Goal: Task Accomplishment & Management: Complete application form

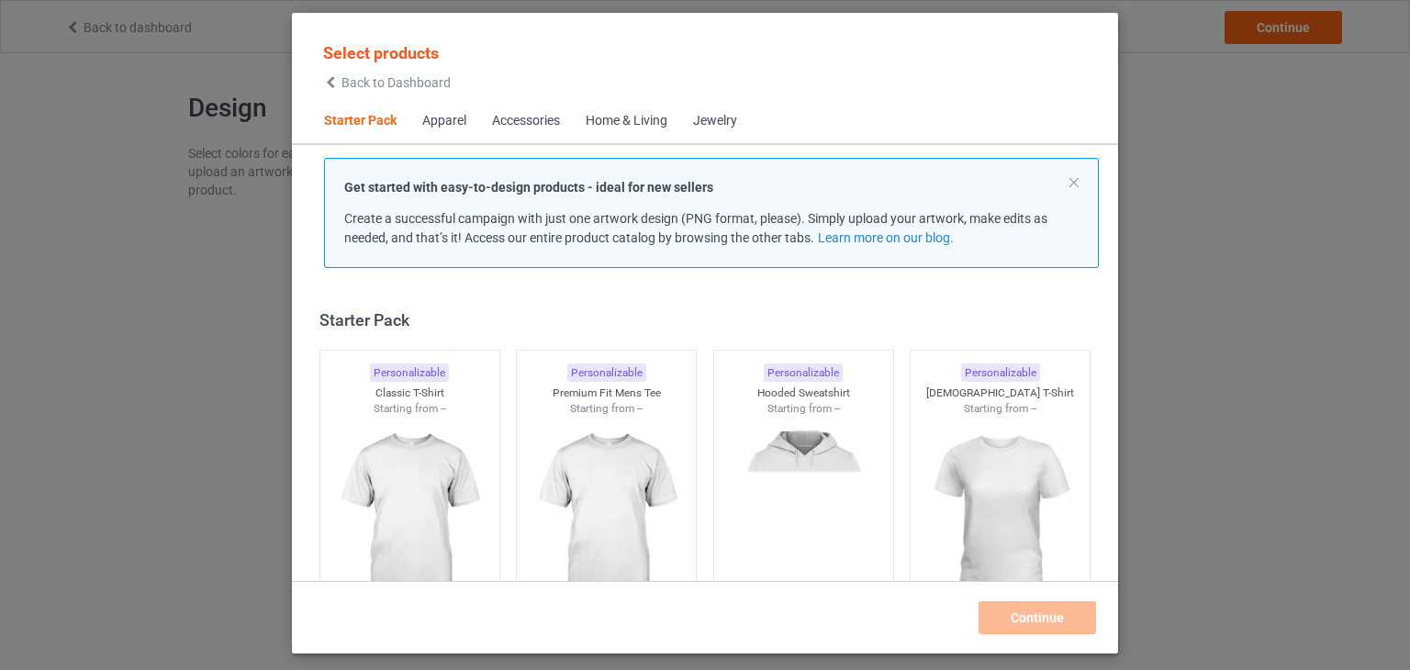
scroll to position [24, 0]
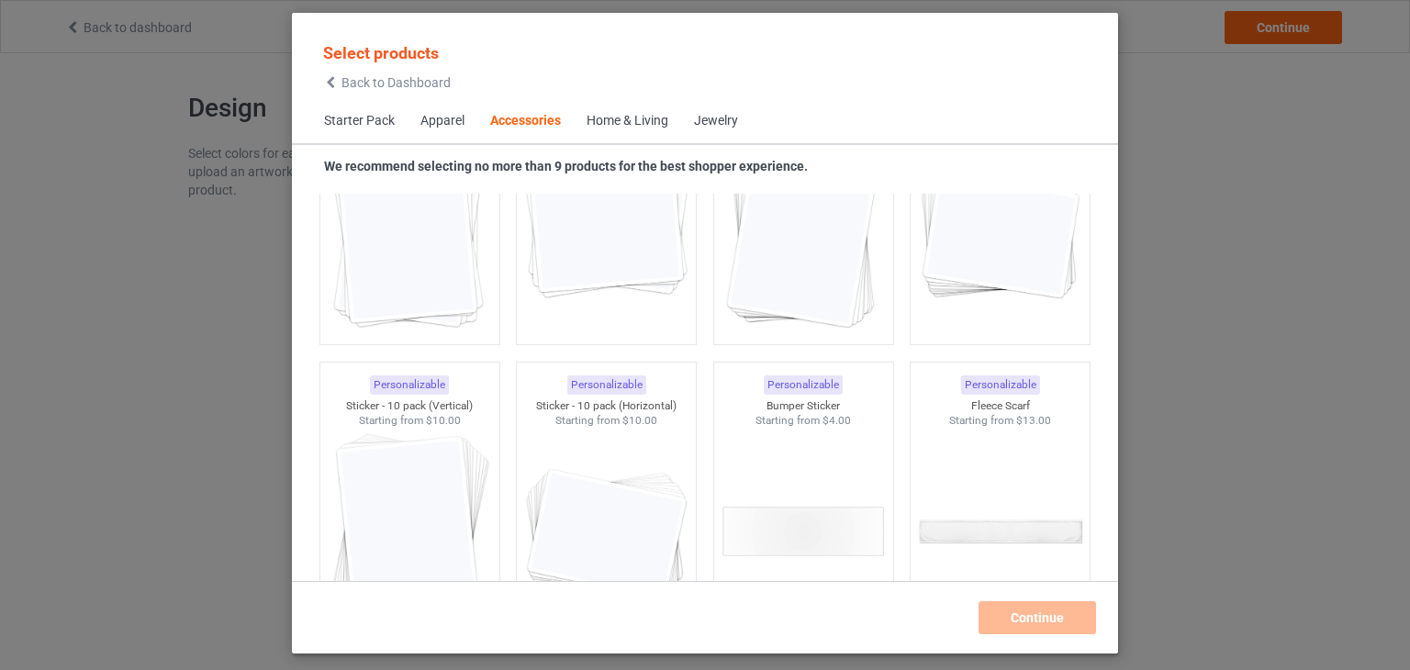
scroll to position [6815, 0]
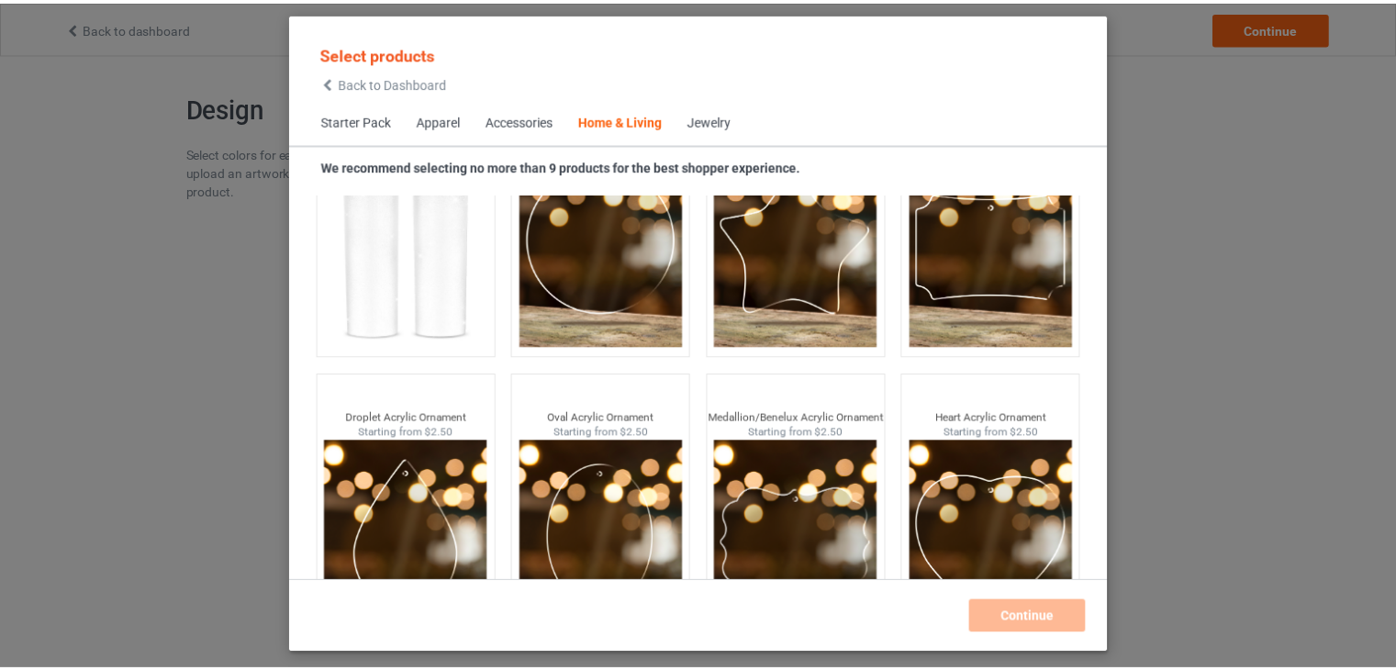
scroll to position [14494, 0]
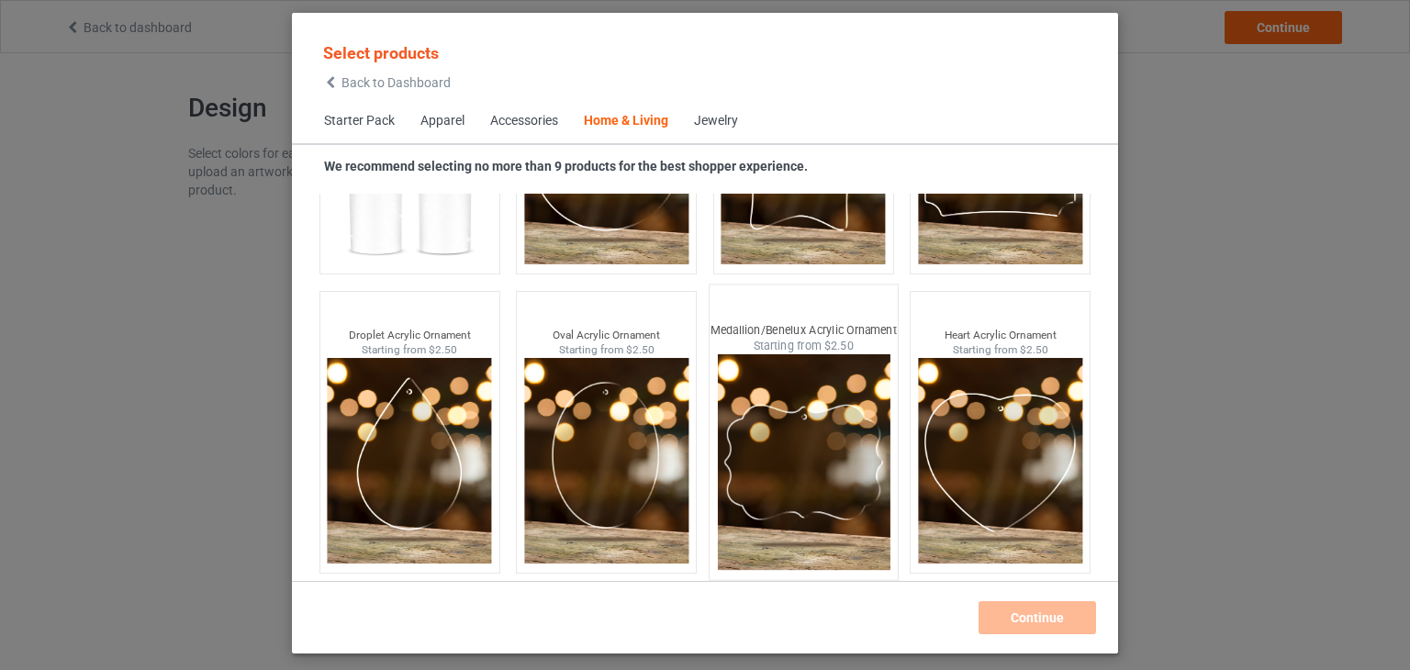
click at [807, 435] on img at bounding box center [803, 462] width 173 height 216
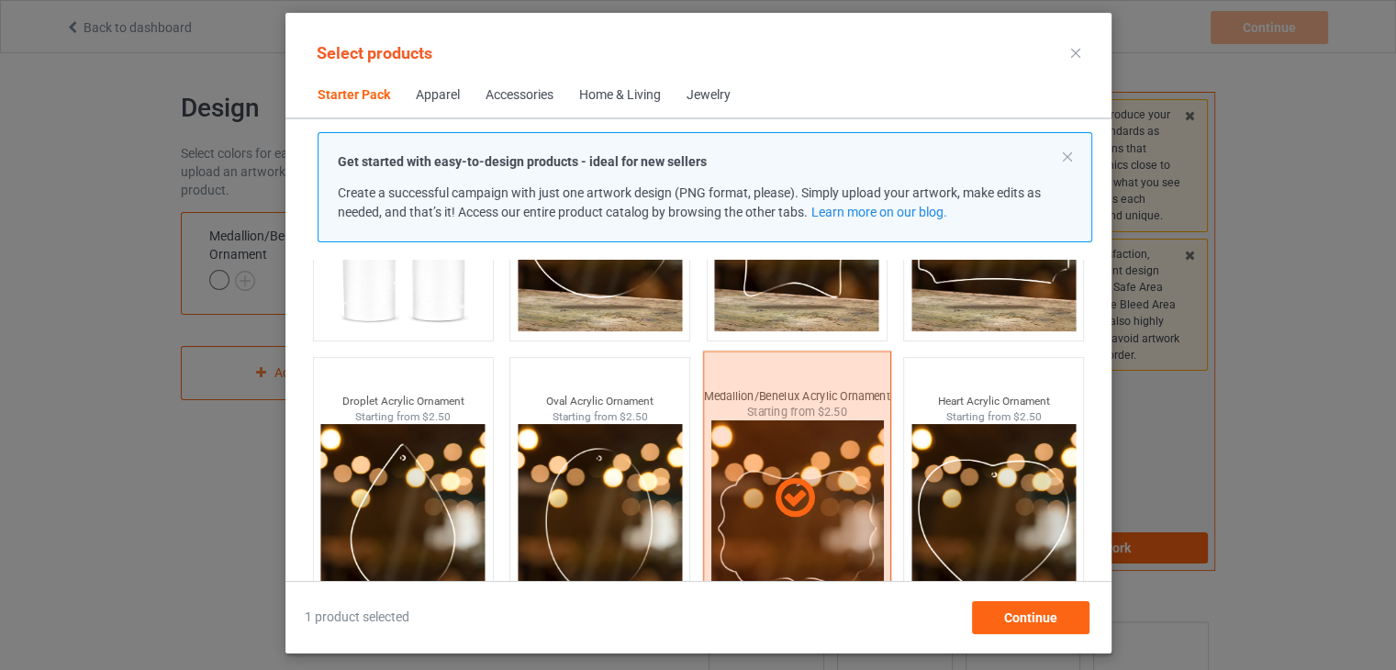
click at [807, 435] on div at bounding box center [796, 498] width 188 height 295
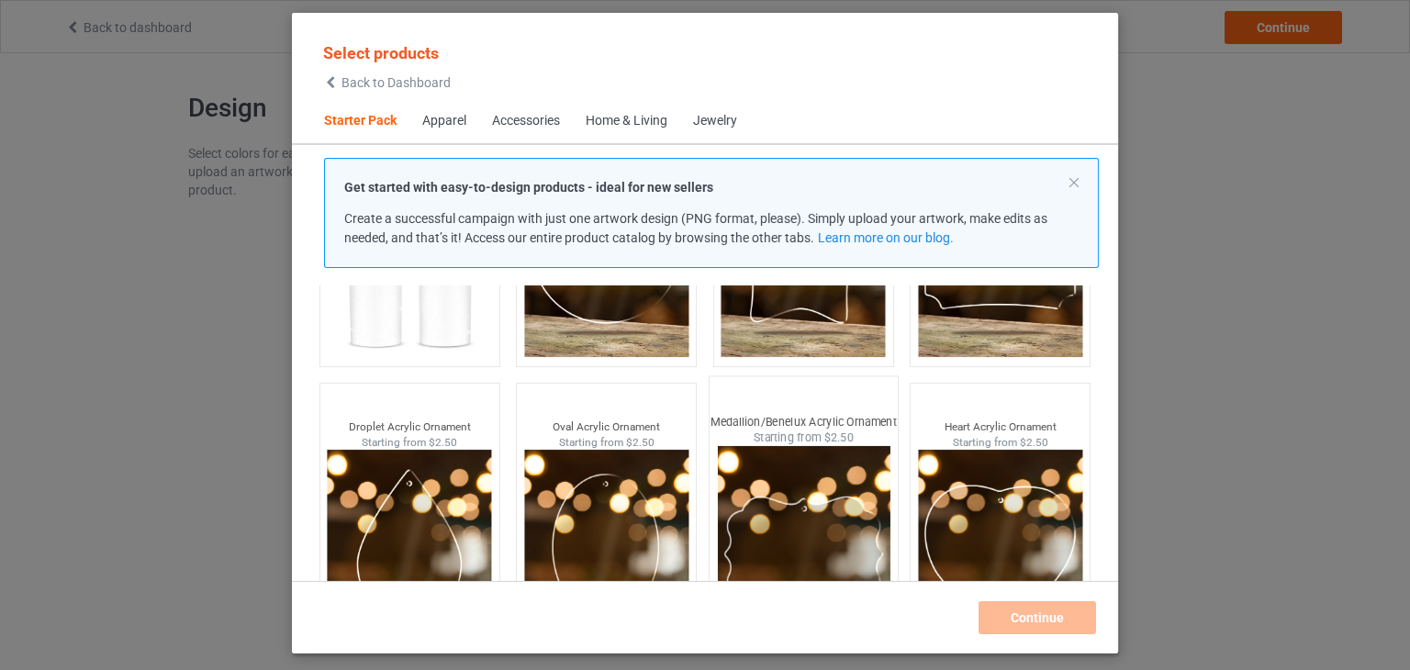
click at [807, 429] on div "Medallion/Benelux Acrylic Ornament" at bounding box center [803, 422] width 188 height 16
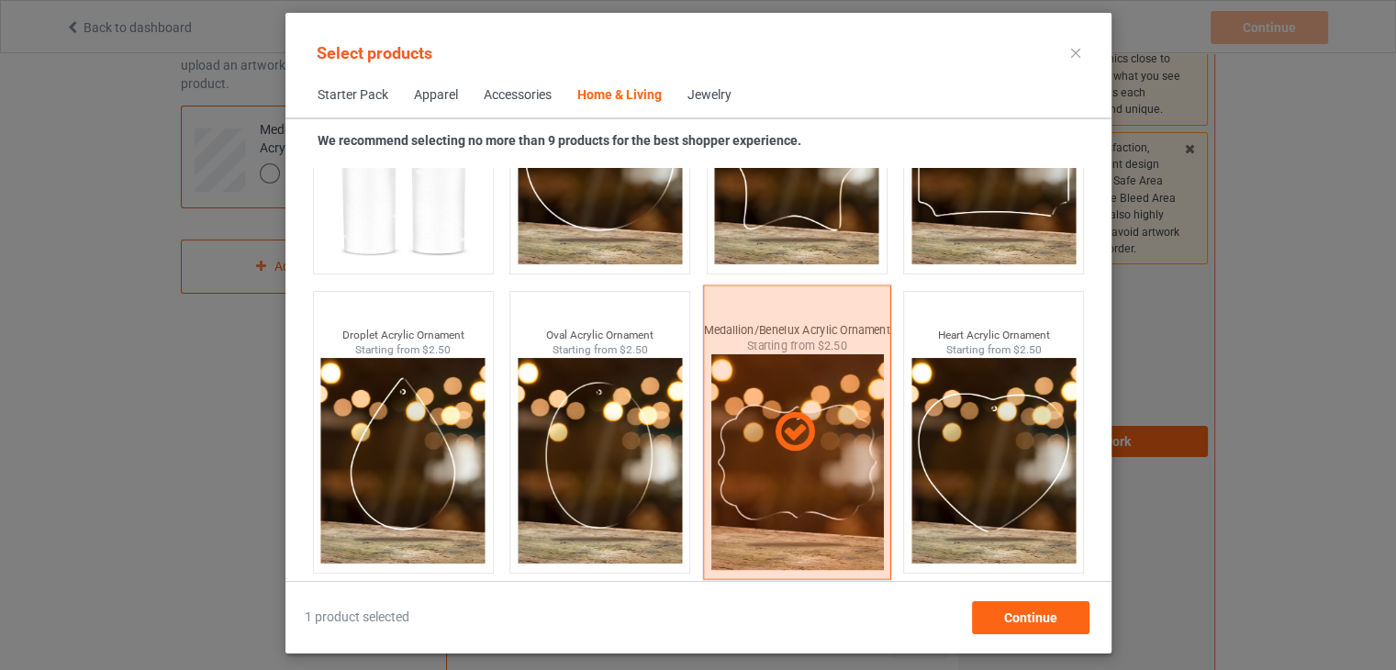
scroll to position [184, 0]
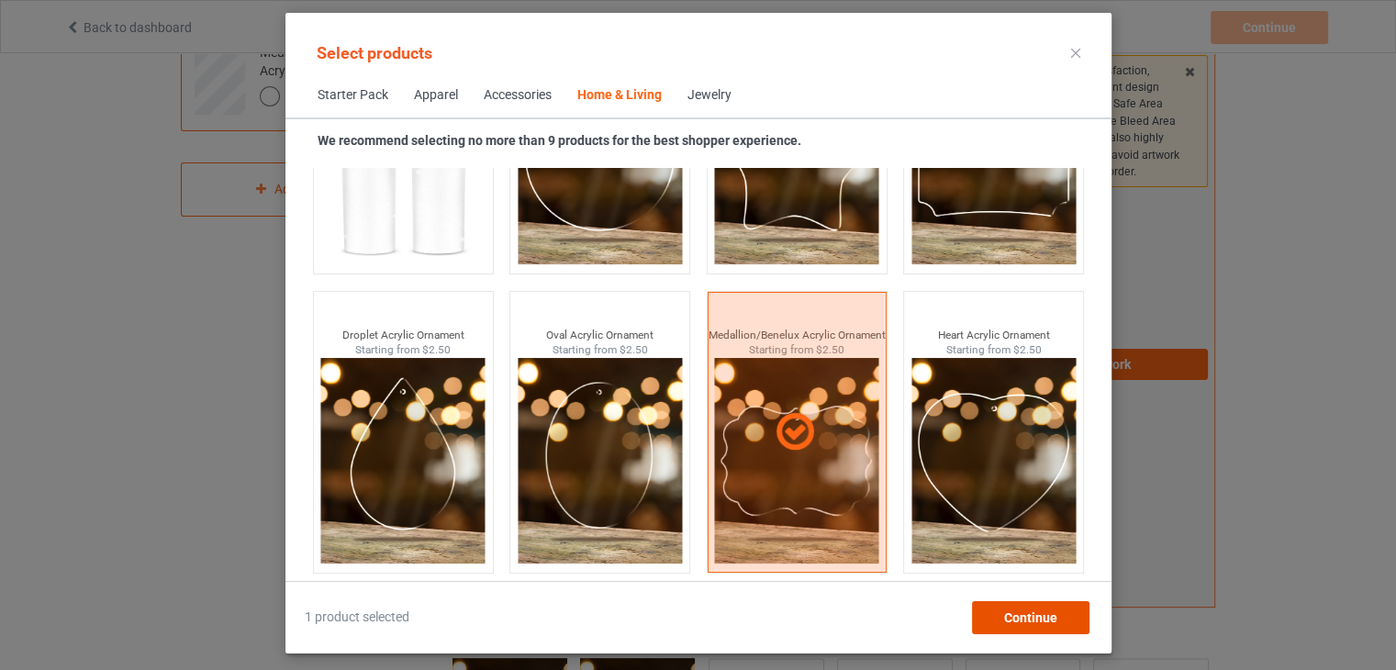
click at [1042, 629] on div "Continue" at bounding box center [1029, 617] width 117 height 33
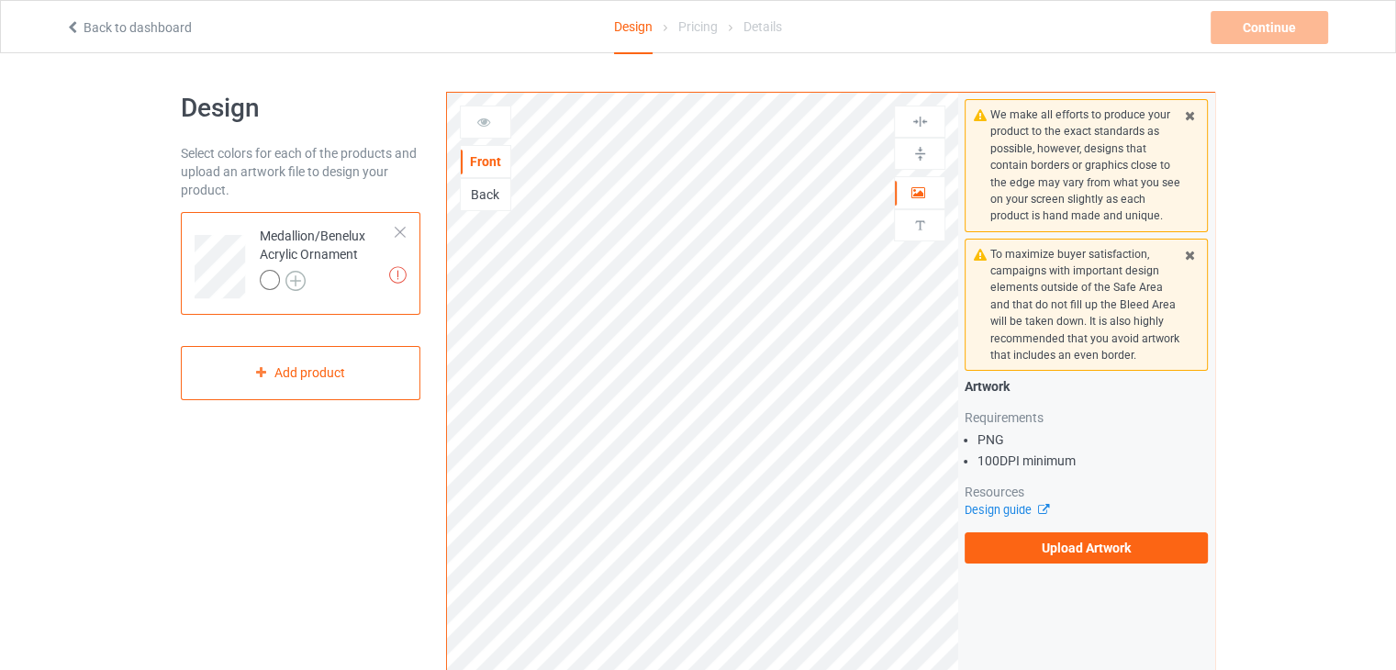
click at [292, 284] on img at bounding box center [295, 281] width 20 height 20
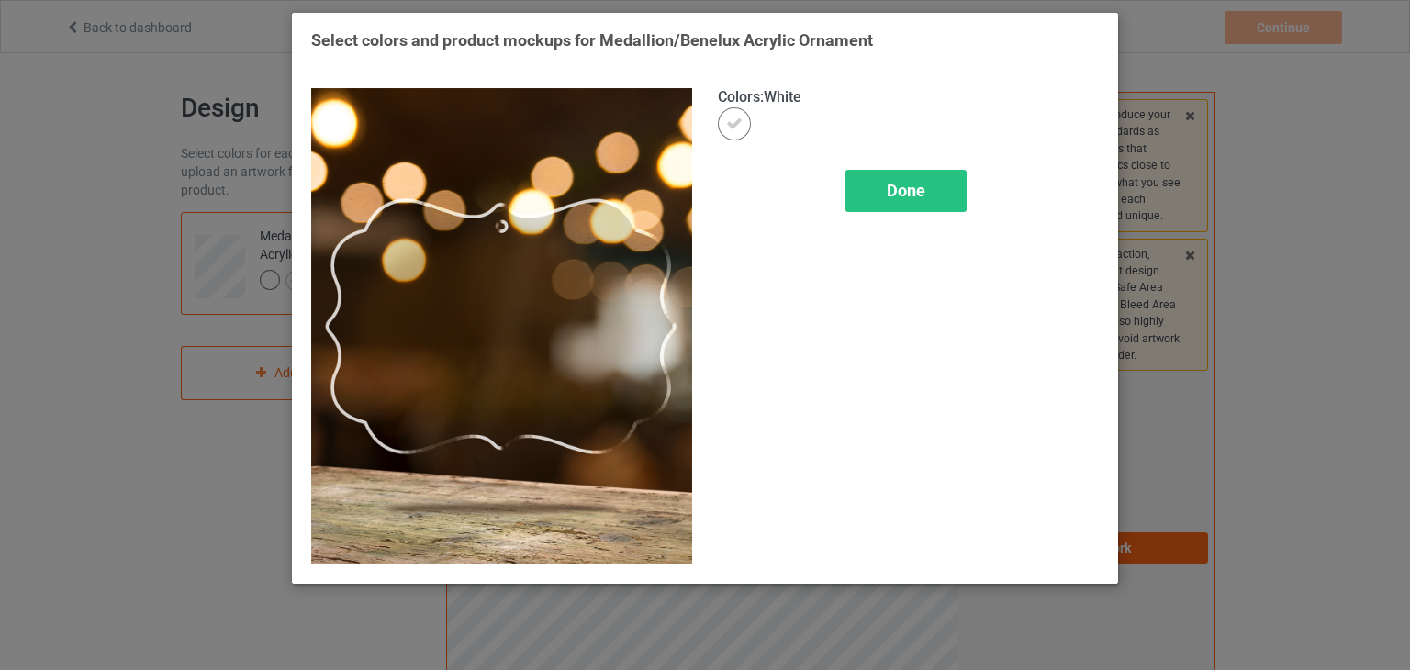
click at [898, 216] on div "Colors : White Done" at bounding box center [908, 326] width 407 height 502
click at [898, 204] on div "Done" at bounding box center [905, 191] width 121 height 42
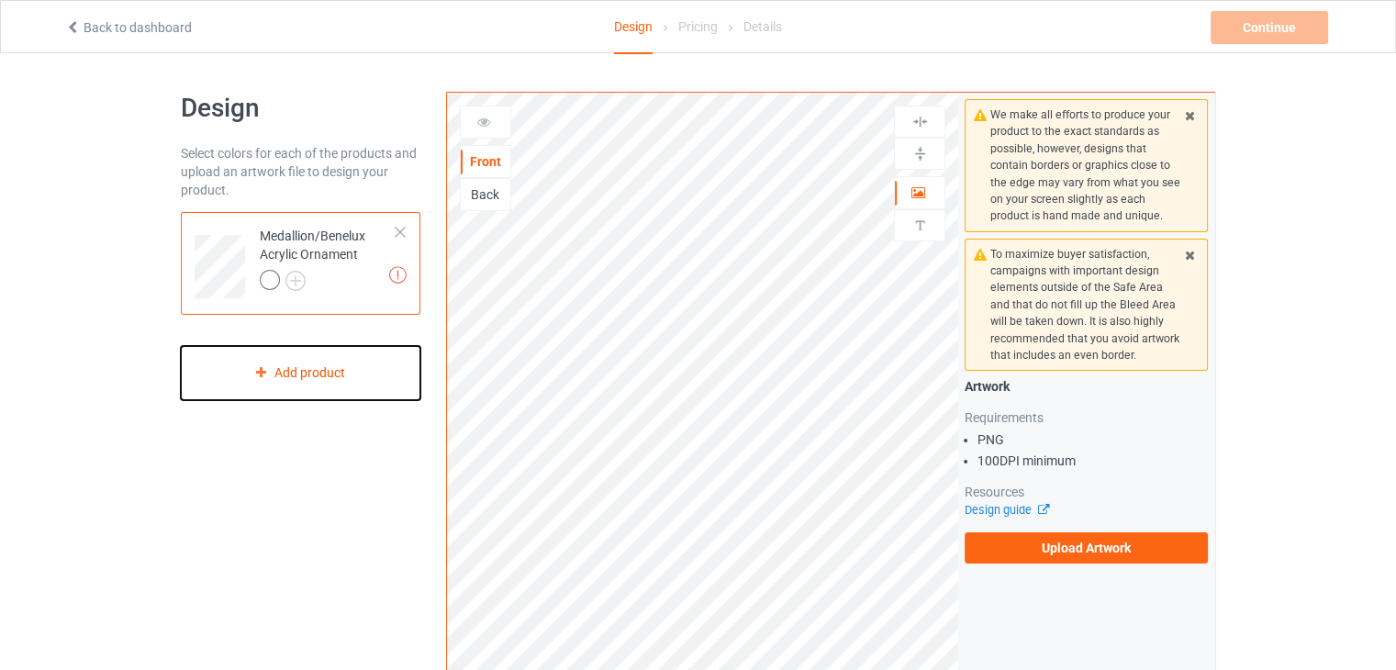
click at [331, 382] on div "Add product" at bounding box center [301, 373] width 240 height 54
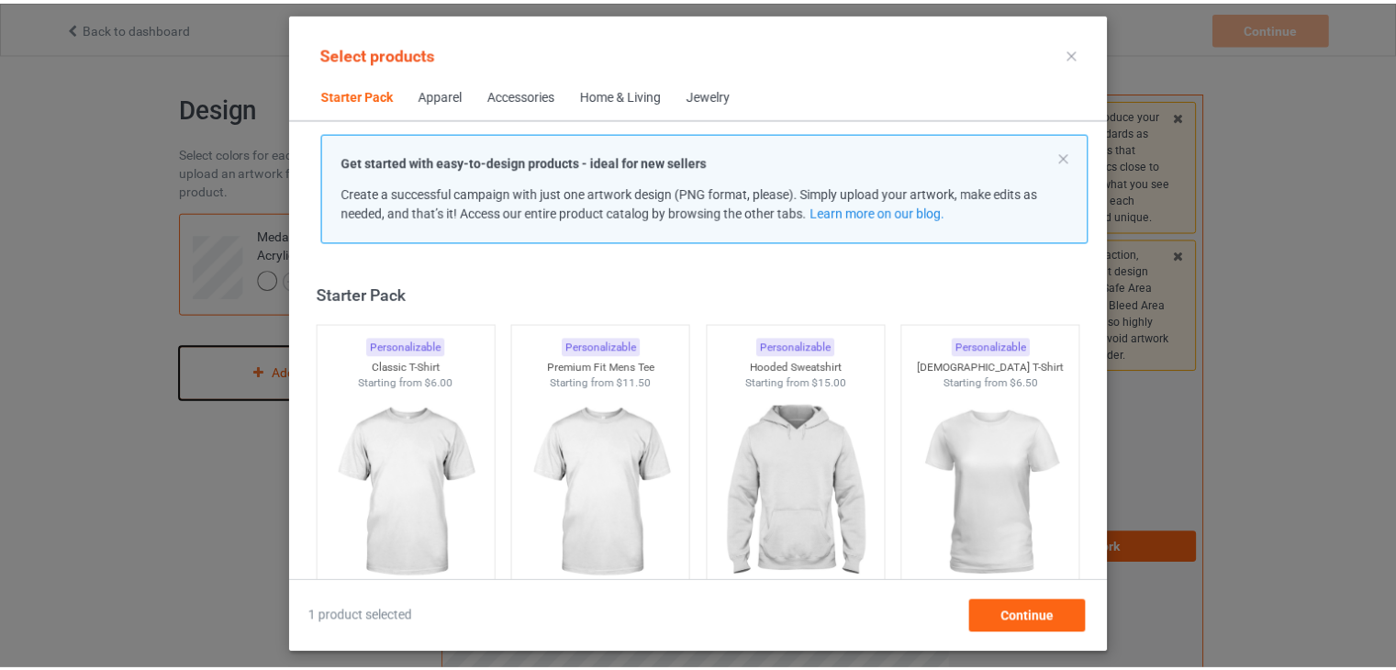
scroll to position [24, 0]
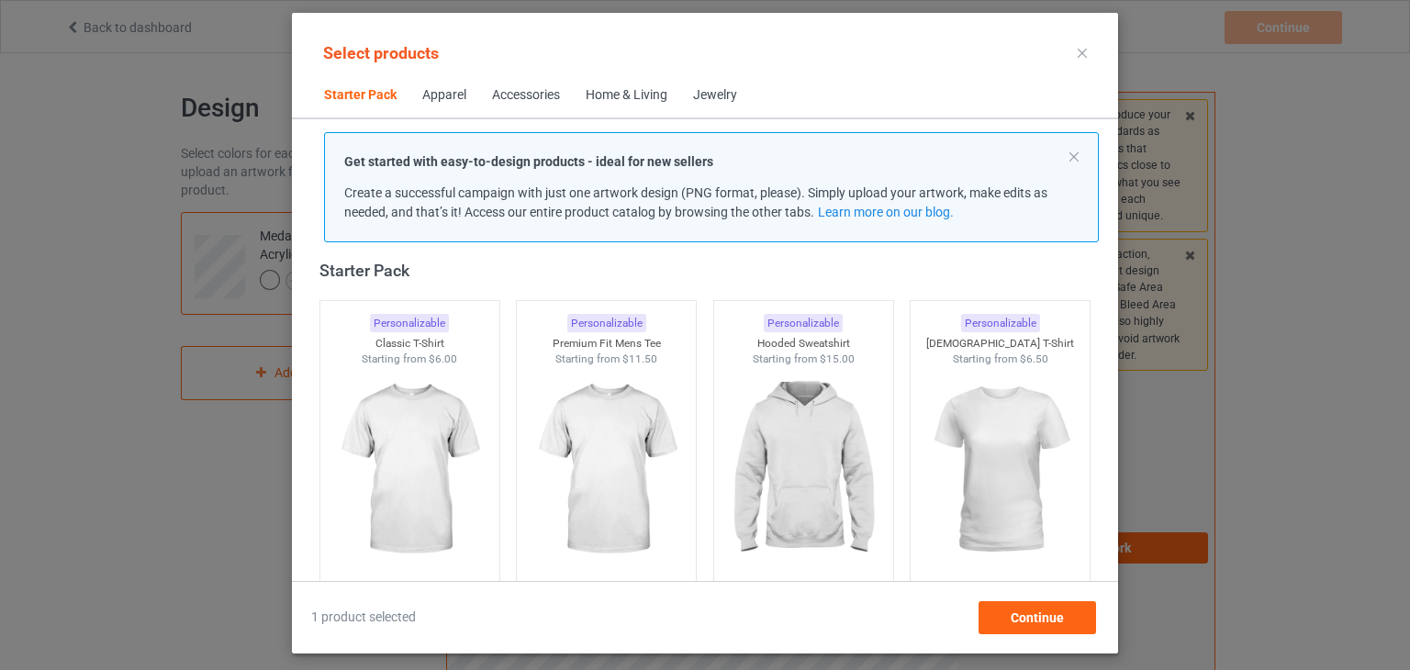
click at [1089, 58] on div at bounding box center [1081, 53] width 33 height 29
click at [1085, 56] on icon at bounding box center [1081, 53] width 9 height 9
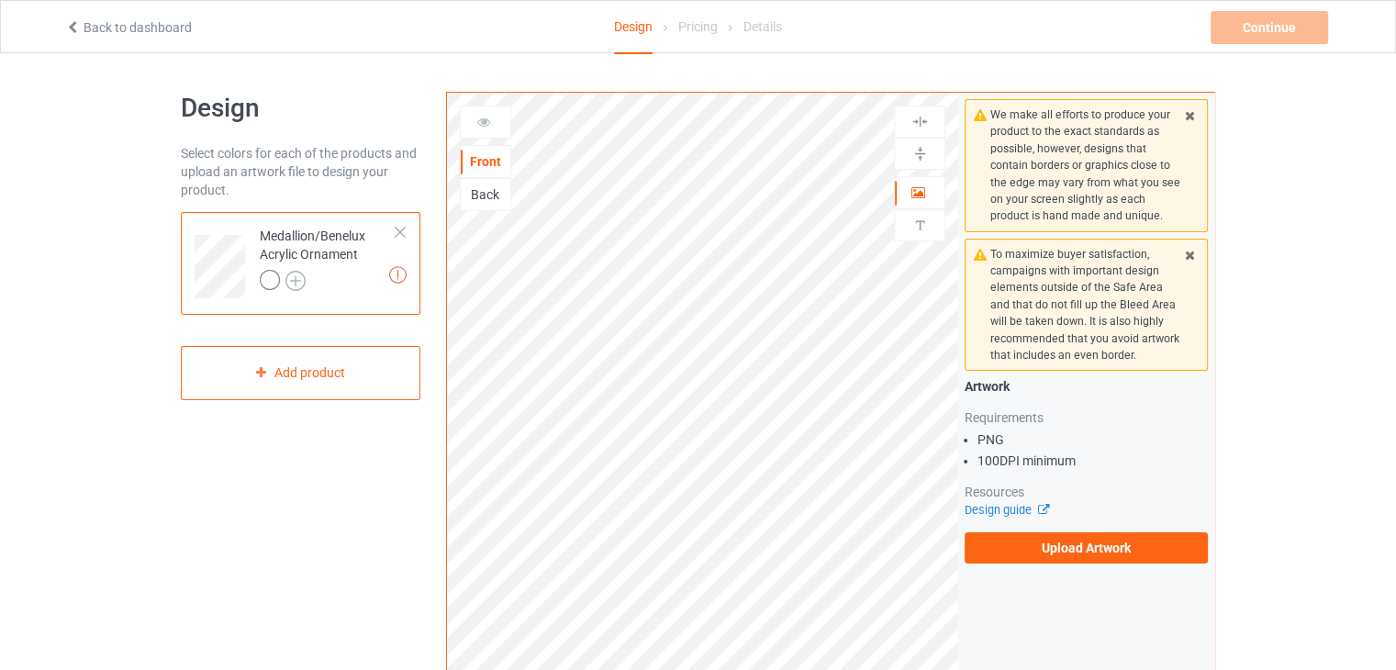
click at [286, 275] on img at bounding box center [295, 281] width 20 height 20
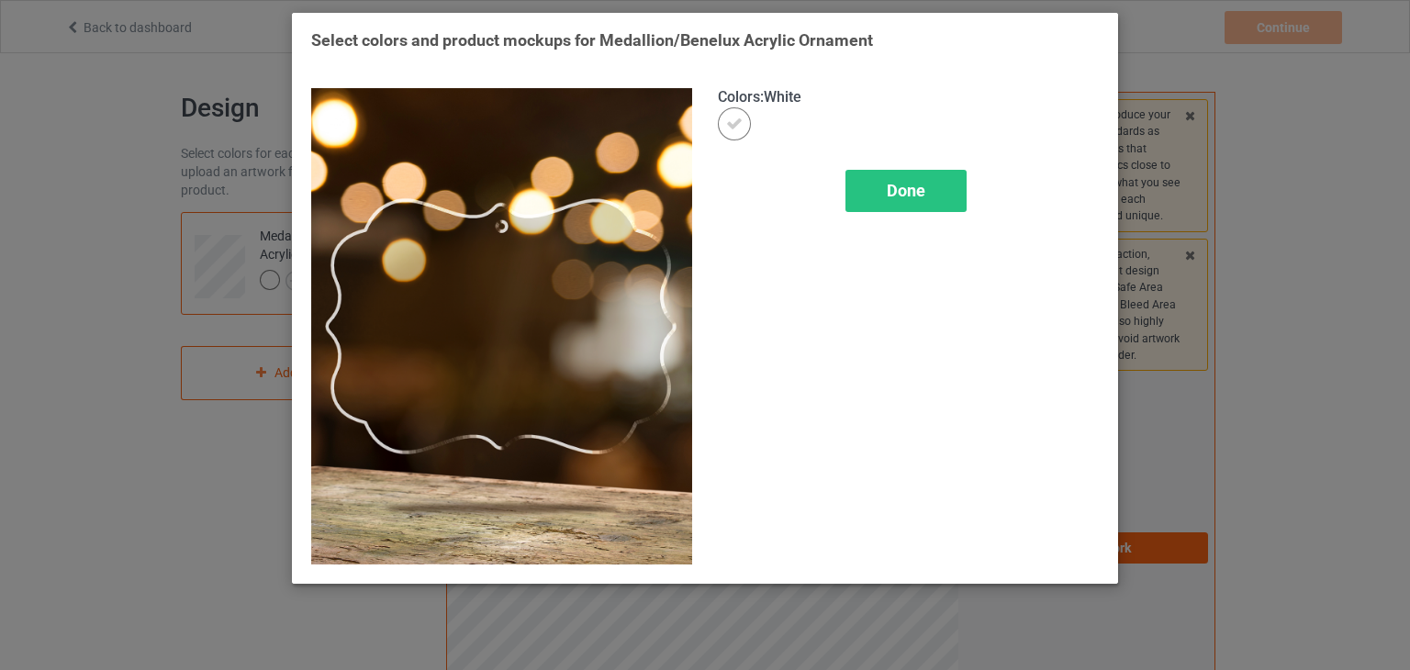
click at [526, 262] on img at bounding box center [501, 326] width 381 height 476
click at [519, 296] on img at bounding box center [501, 326] width 381 height 476
click at [899, 191] on span "Done" at bounding box center [906, 190] width 39 height 19
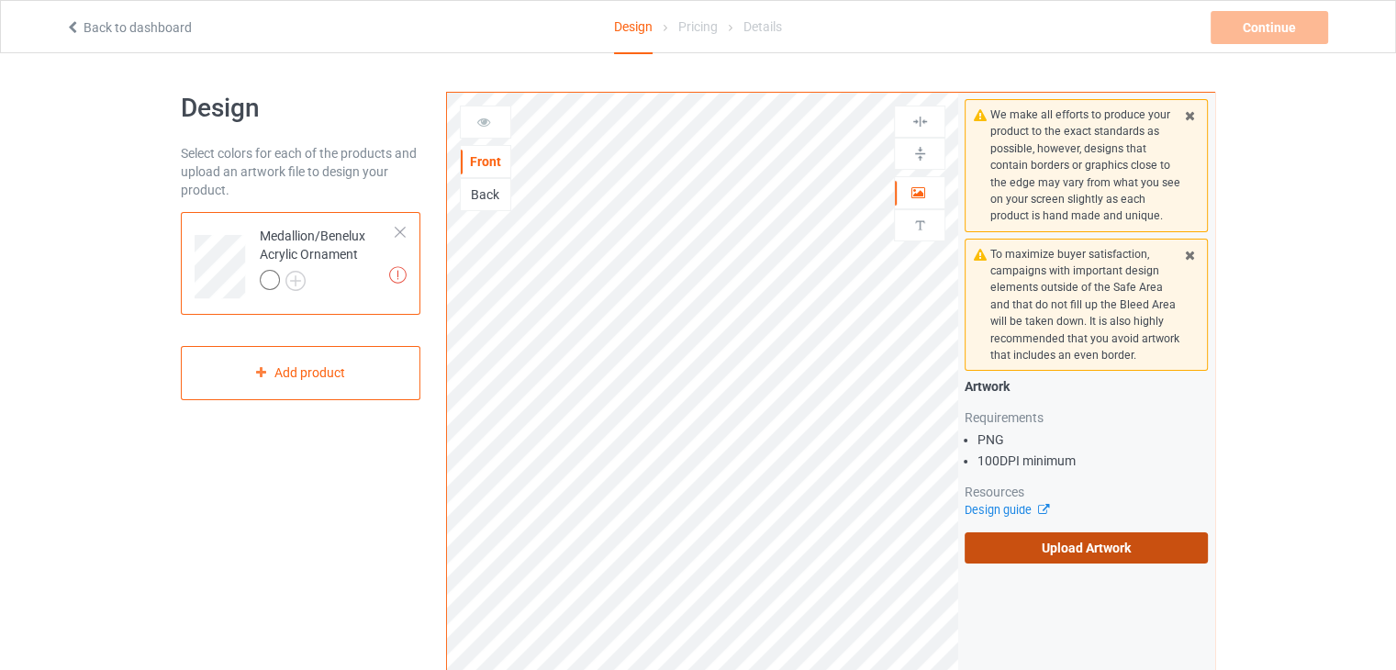
click at [1071, 535] on label "Upload Artwork" at bounding box center [1086, 547] width 243 height 31
click at [0, 0] on input "Upload Artwork" at bounding box center [0, 0] width 0 height 0
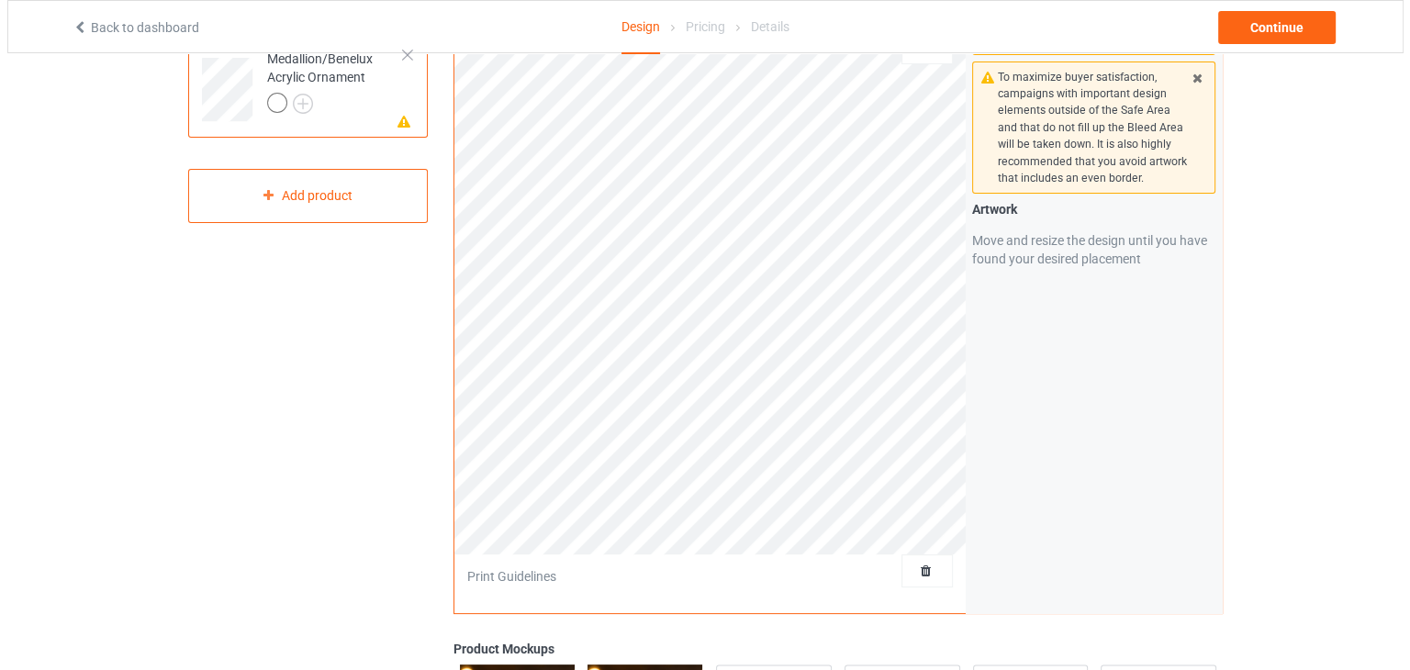
scroll to position [275, 0]
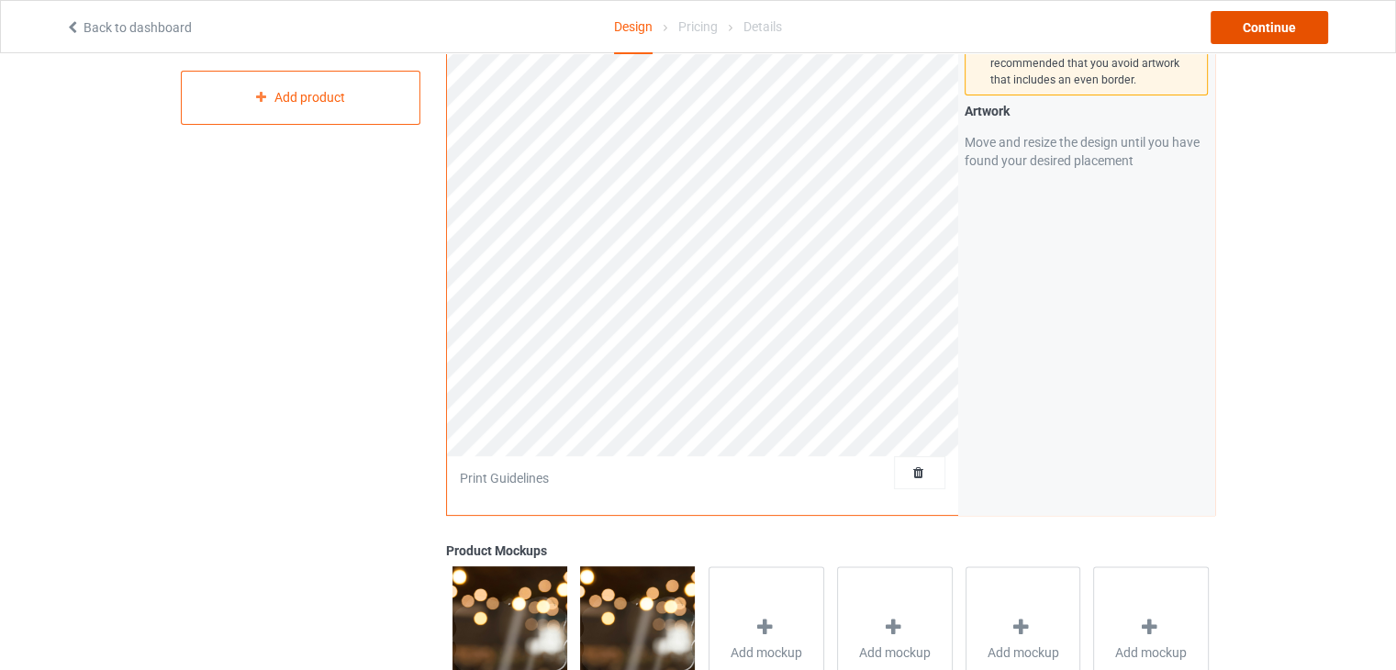
click at [1299, 14] on div "Continue" at bounding box center [1268, 27] width 117 height 33
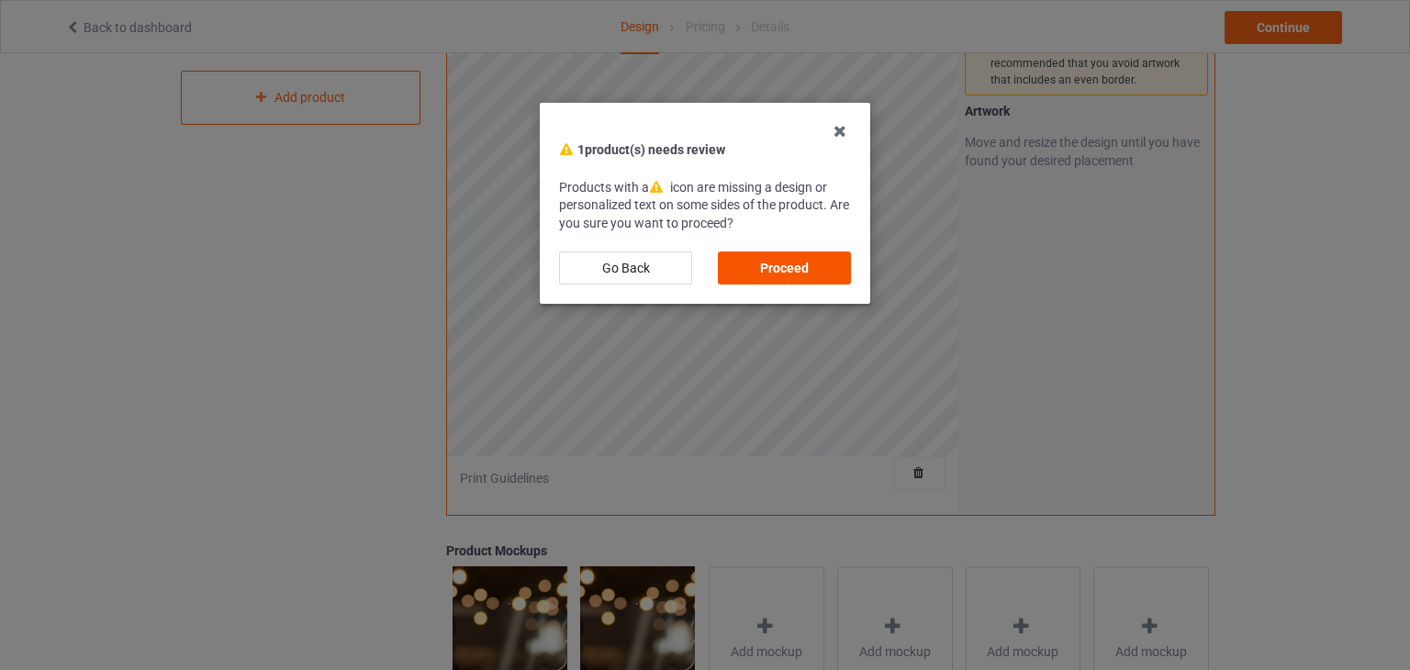
click at [778, 262] on div "Proceed" at bounding box center [784, 267] width 133 height 33
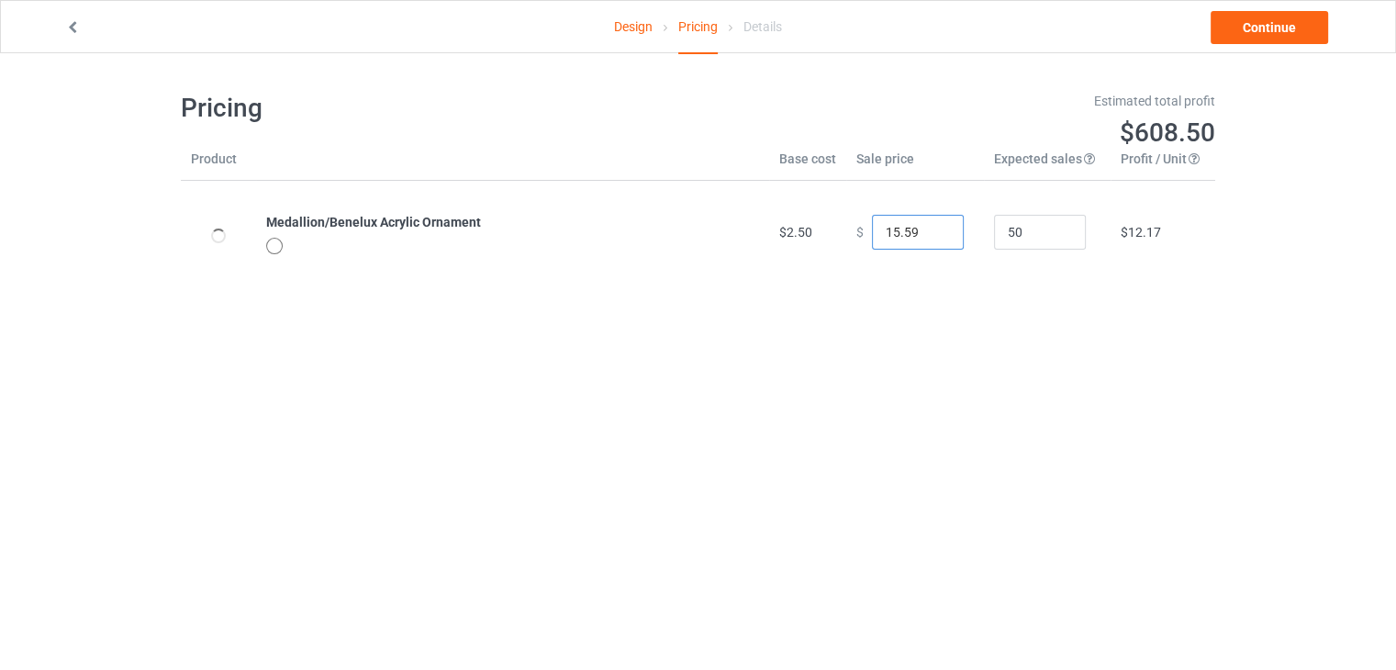
click at [899, 229] on input "15.59" at bounding box center [918, 232] width 92 height 35
drag, startPoint x: 910, startPoint y: 237, endPoint x: 845, endPoint y: 241, distance: 65.3
click at [856, 241] on div "$ 15.59" at bounding box center [914, 232] width 117 height 35
click at [449, 217] on b "Medallion/Benelux Acrylic Ornament" at bounding box center [373, 222] width 215 height 15
click at [931, 229] on input "16.59" at bounding box center [918, 232] width 92 height 35
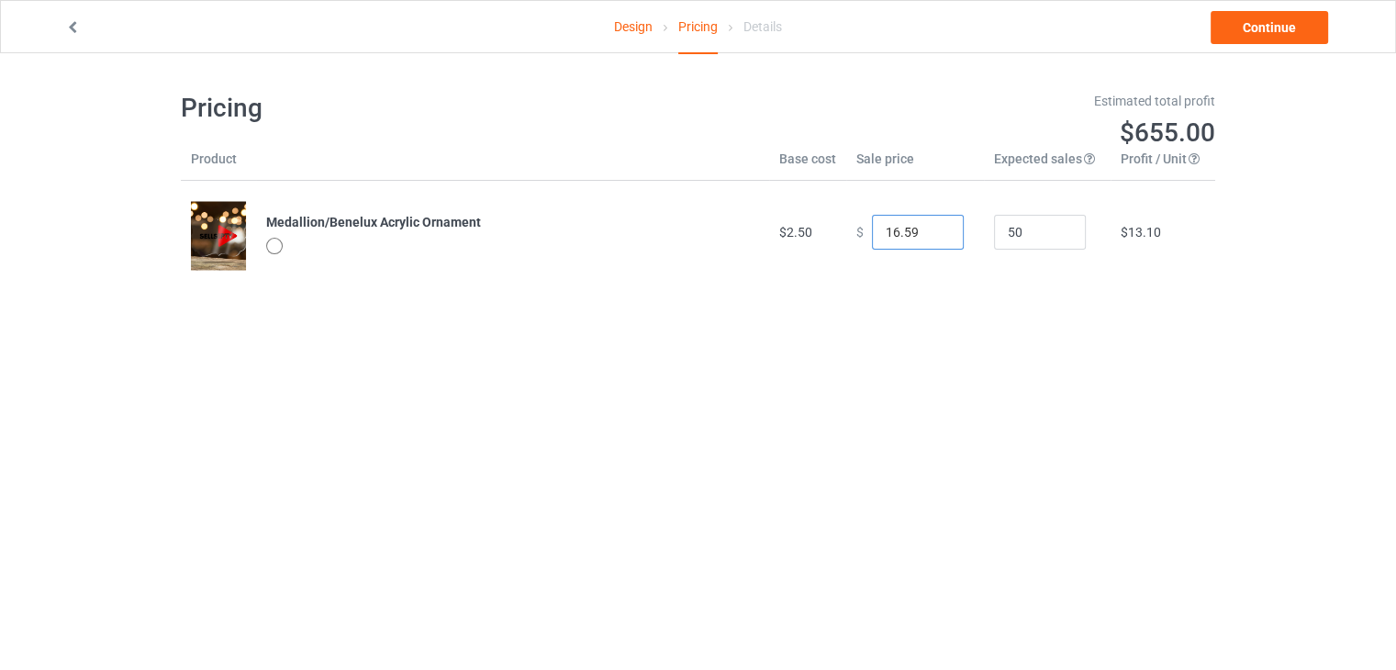
drag, startPoint x: 918, startPoint y: 234, endPoint x: 841, endPoint y: 243, distance: 77.6
click at [846, 243] on td "$ 16.59" at bounding box center [915, 232] width 138 height 103
drag, startPoint x: 899, startPoint y: 234, endPoint x: 875, endPoint y: 241, distance: 25.8
click at [875, 241] on input "65" at bounding box center [918, 232] width 92 height 35
click at [846, 251] on td "$ 65.00" at bounding box center [915, 232] width 138 height 103
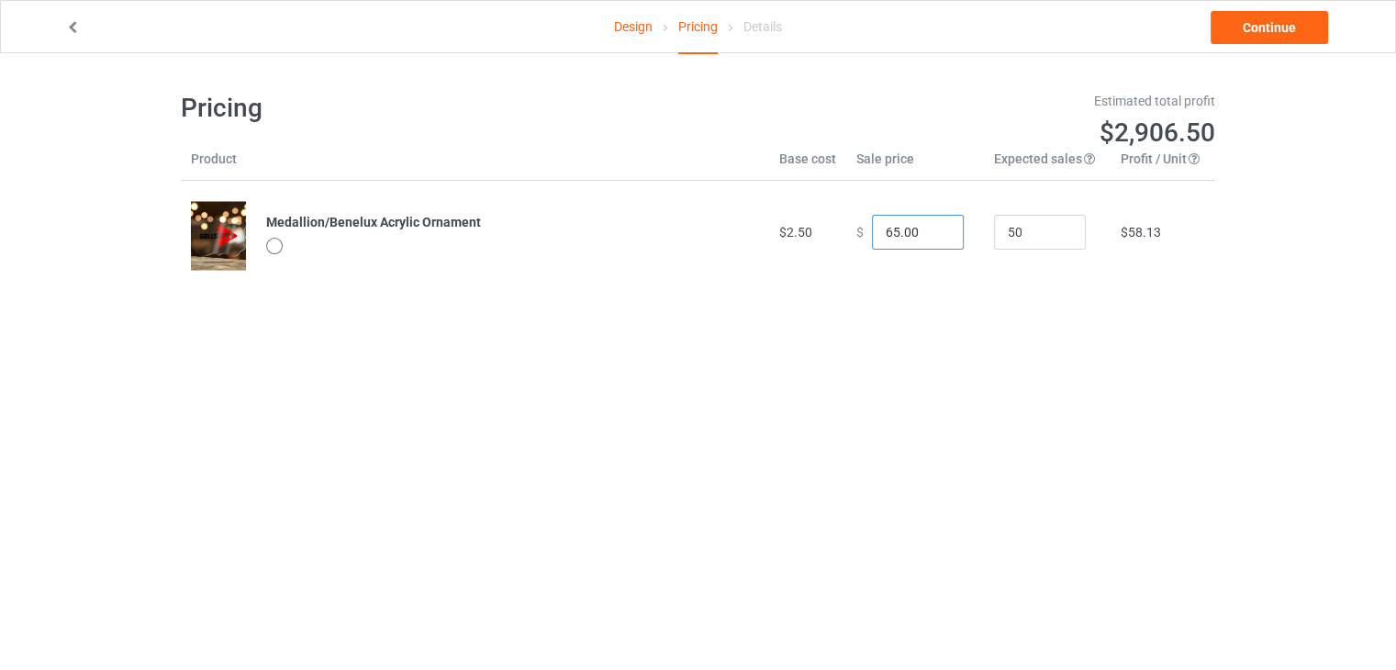
drag, startPoint x: 907, startPoint y: 229, endPoint x: 847, endPoint y: 240, distance: 60.7
click at [856, 240] on div "$ 65.00" at bounding box center [914, 232] width 117 height 35
type input "80.00"
click at [792, 292] on div "Pricing Estimated total profit $3,604.00 Product Base cost Sale price Expected …" at bounding box center [698, 187] width 1034 height 269
click at [1270, 35] on link "Continue" at bounding box center [1268, 27] width 117 height 33
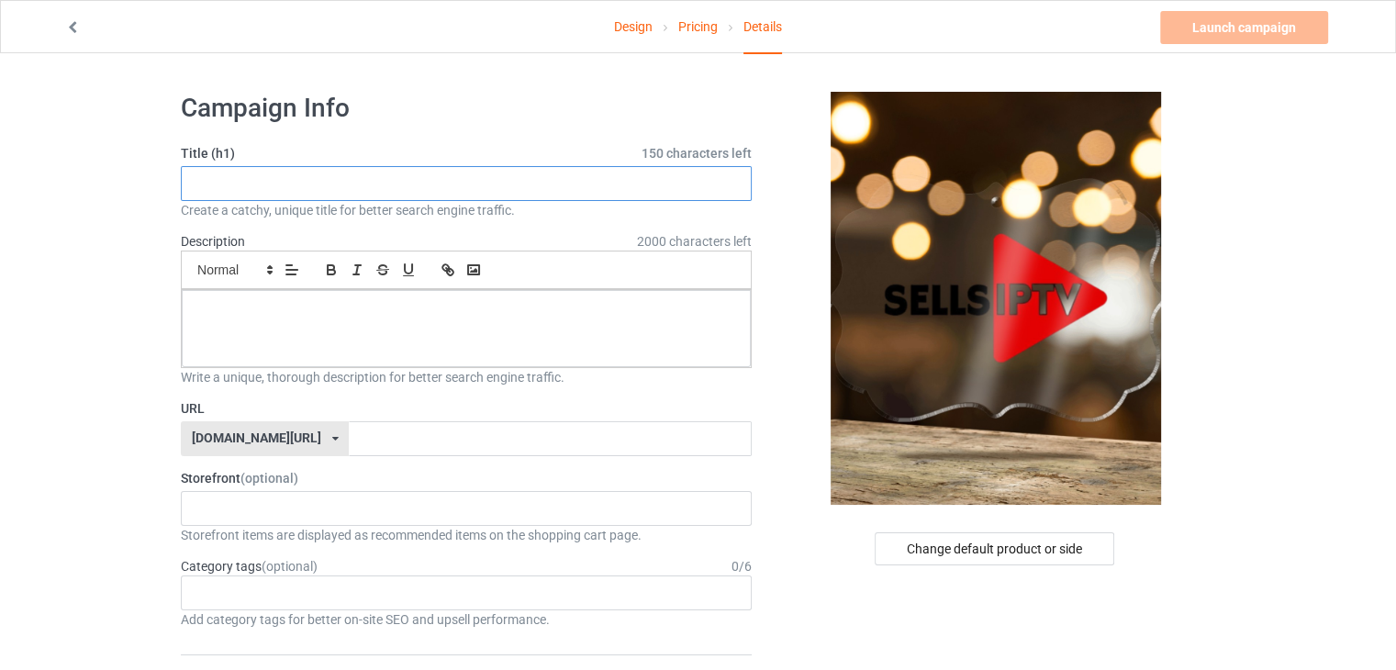
click at [508, 184] on input "text" at bounding box center [466, 183] width 571 height 35
type input "b"
click at [540, 185] on input "text" at bounding box center [466, 183] width 571 height 35
type input "premuim package 12m"
click at [229, 322] on div at bounding box center [466, 328] width 569 height 77
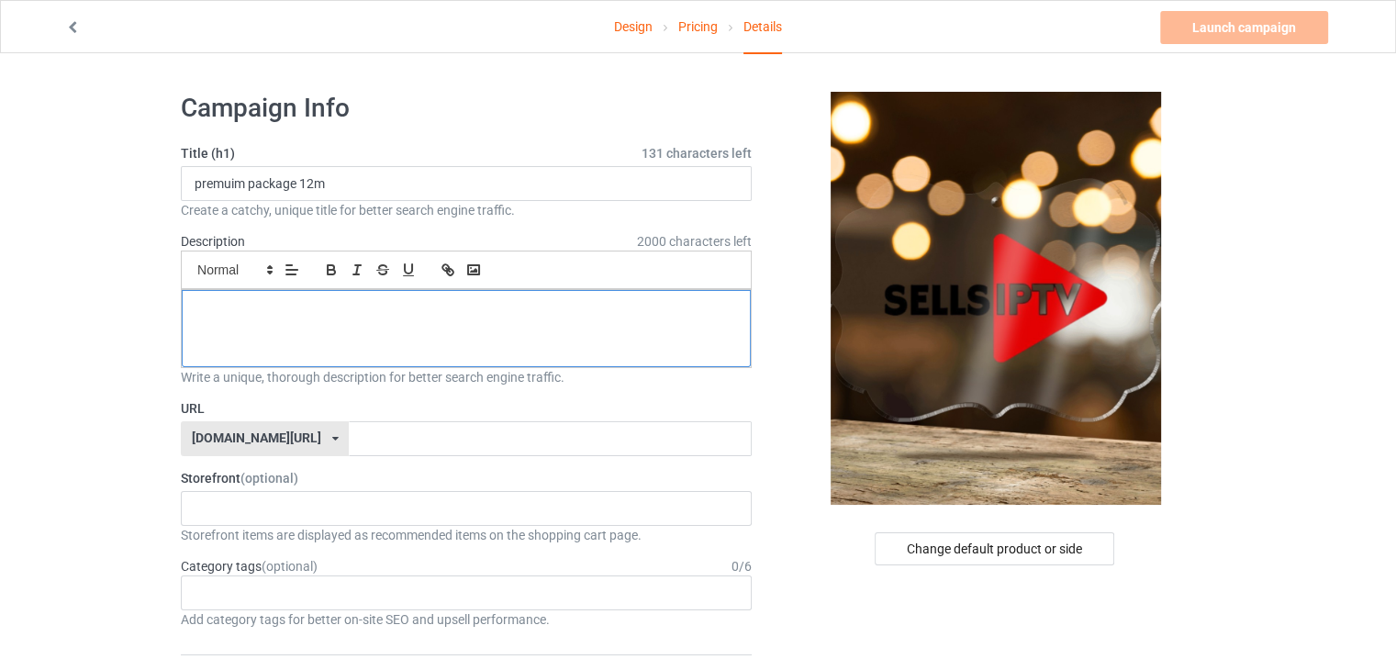
click at [248, 315] on p at bounding box center [466, 310] width 540 height 17
click at [291, 186] on input "premuim package 12m" at bounding box center [466, 183] width 571 height 35
paste input "premuim package 12m"
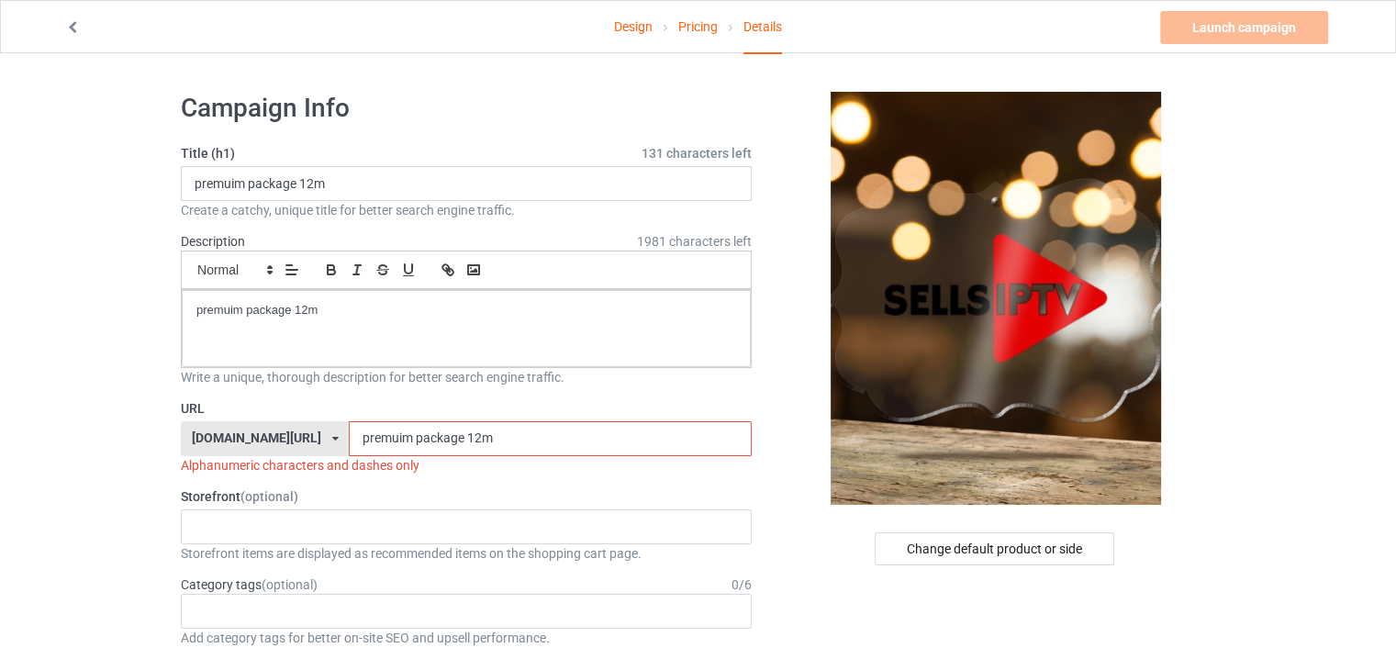
drag, startPoint x: 21, startPoint y: 446, endPoint x: 207, endPoint y: 449, distance: 186.3
drag, startPoint x: 411, startPoint y: 440, endPoint x: 623, endPoint y: 467, distance: 213.8
click at [623, 468] on div "URL [DOMAIN_NAME][URL] [DOMAIN_NAME][URL] 587d0d41cee36fd012c64a69 premuim pack…" at bounding box center [466, 436] width 571 height 75
click at [366, 442] on input "premuim package" at bounding box center [550, 438] width 402 height 35
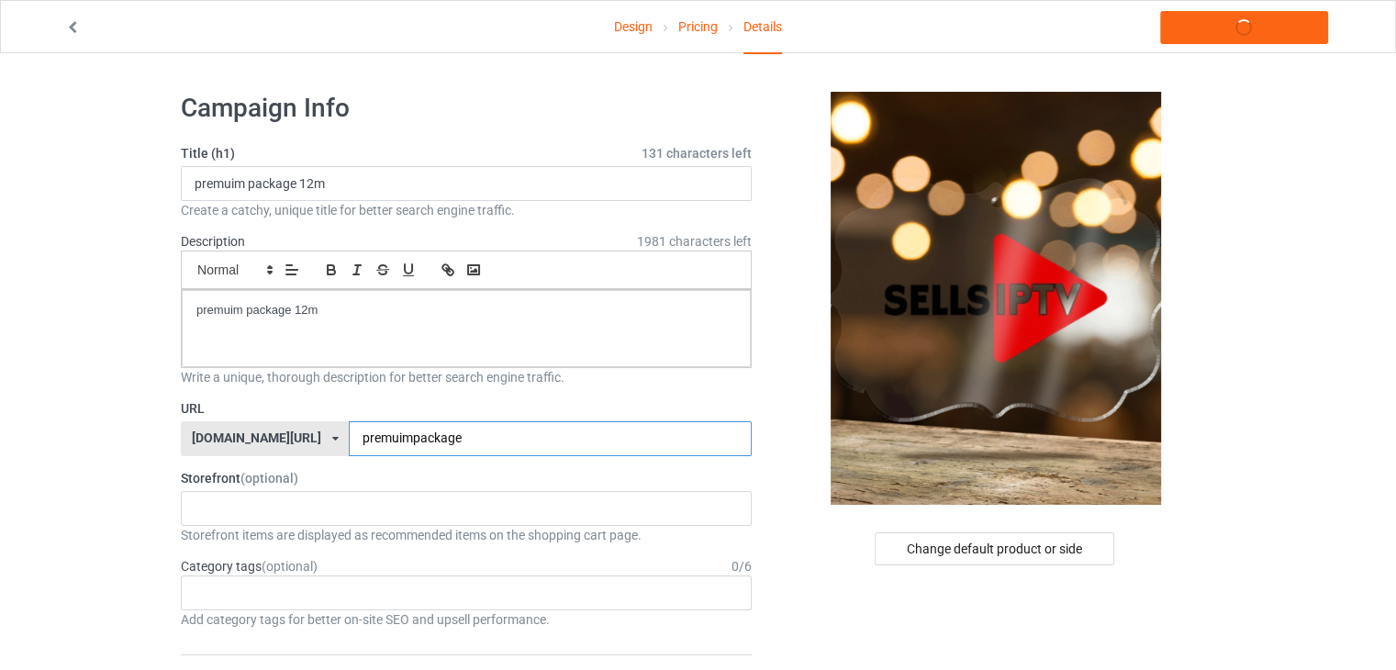
type input "premuimpackage"
drag, startPoint x: 39, startPoint y: 441, endPoint x: 116, endPoint y: 441, distance: 77.1
click at [1261, 39] on link "Launch campaign" at bounding box center [1244, 27] width 168 height 33
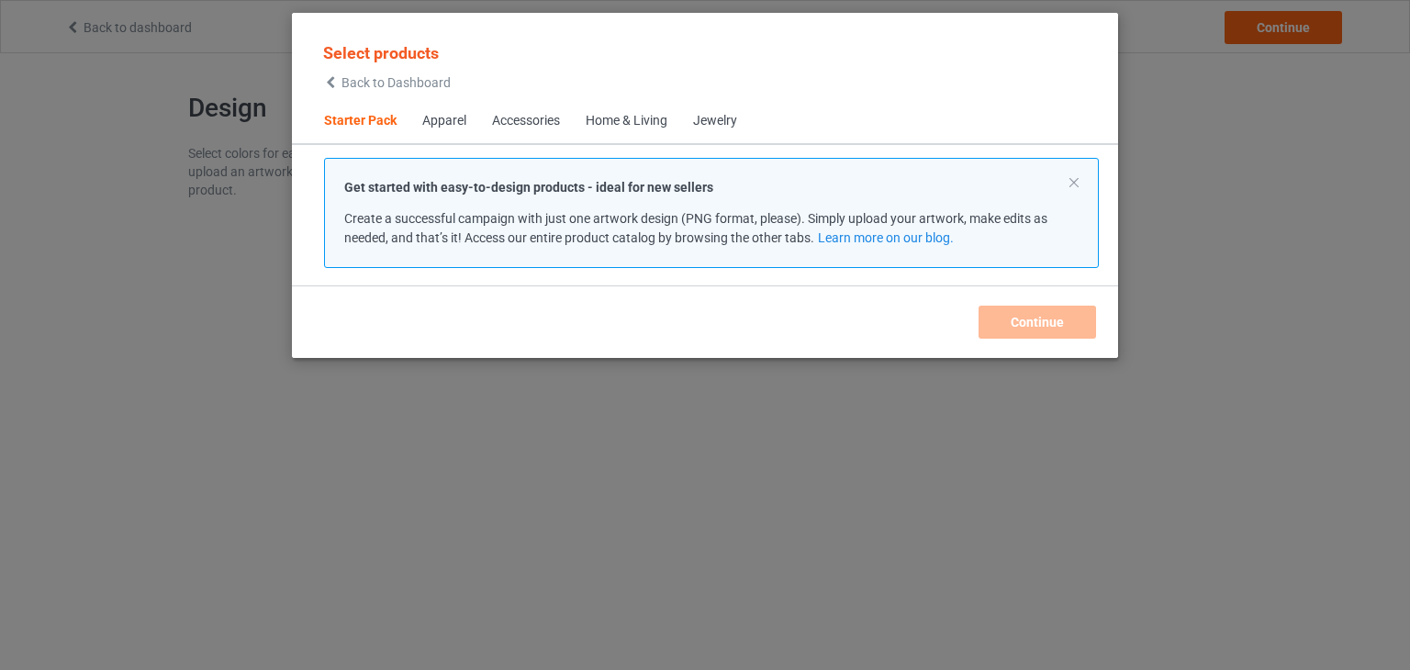
scroll to position [24, 0]
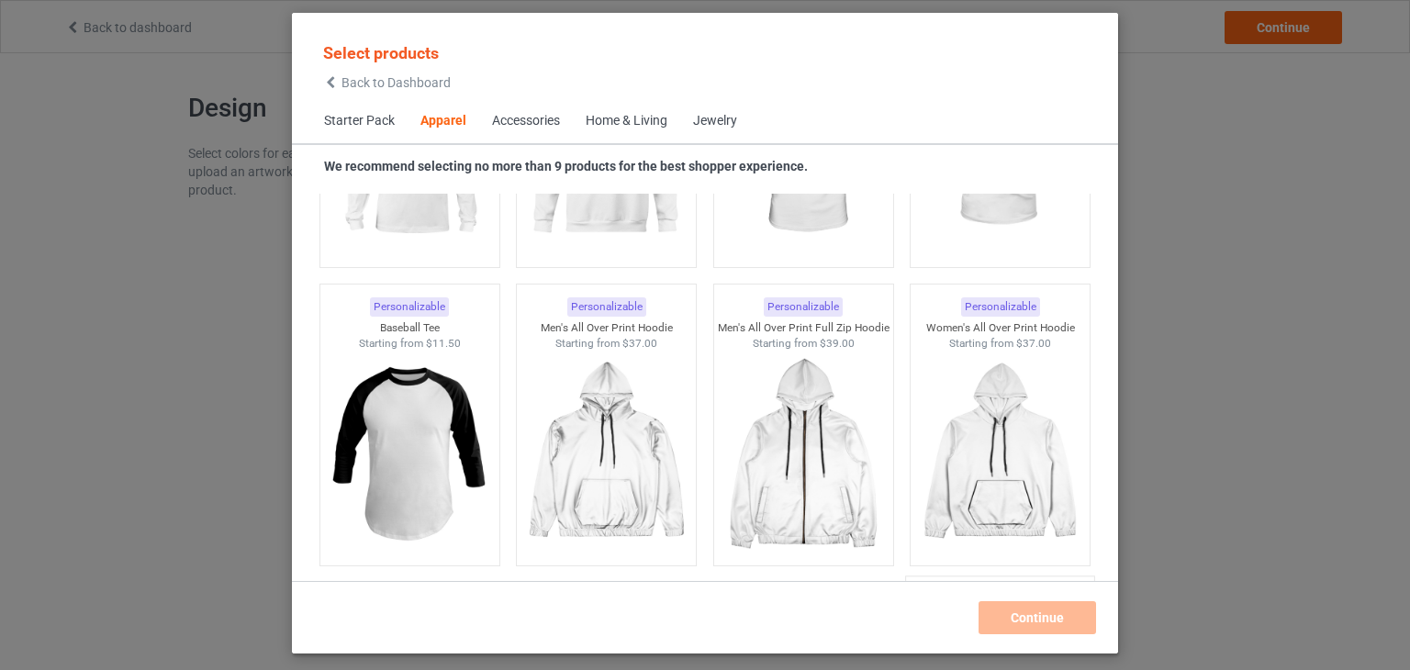
scroll to position [1879, 0]
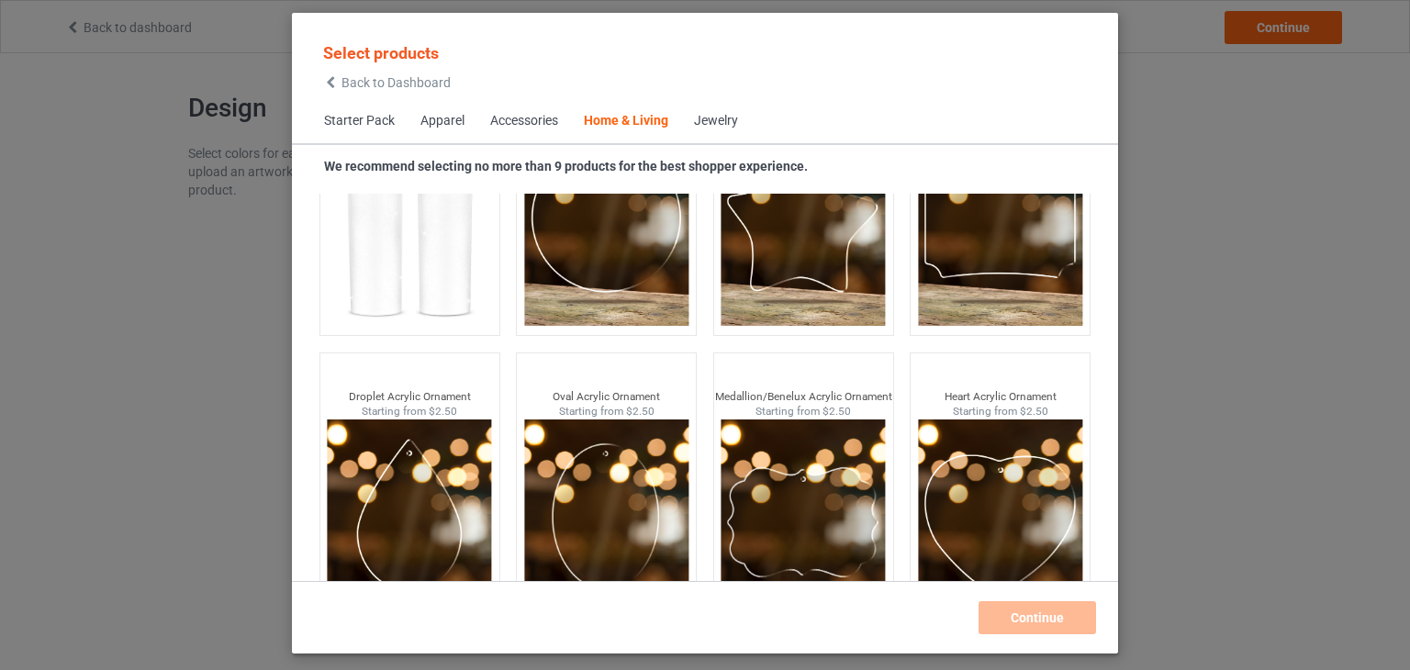
scroll to position [14494, 0]
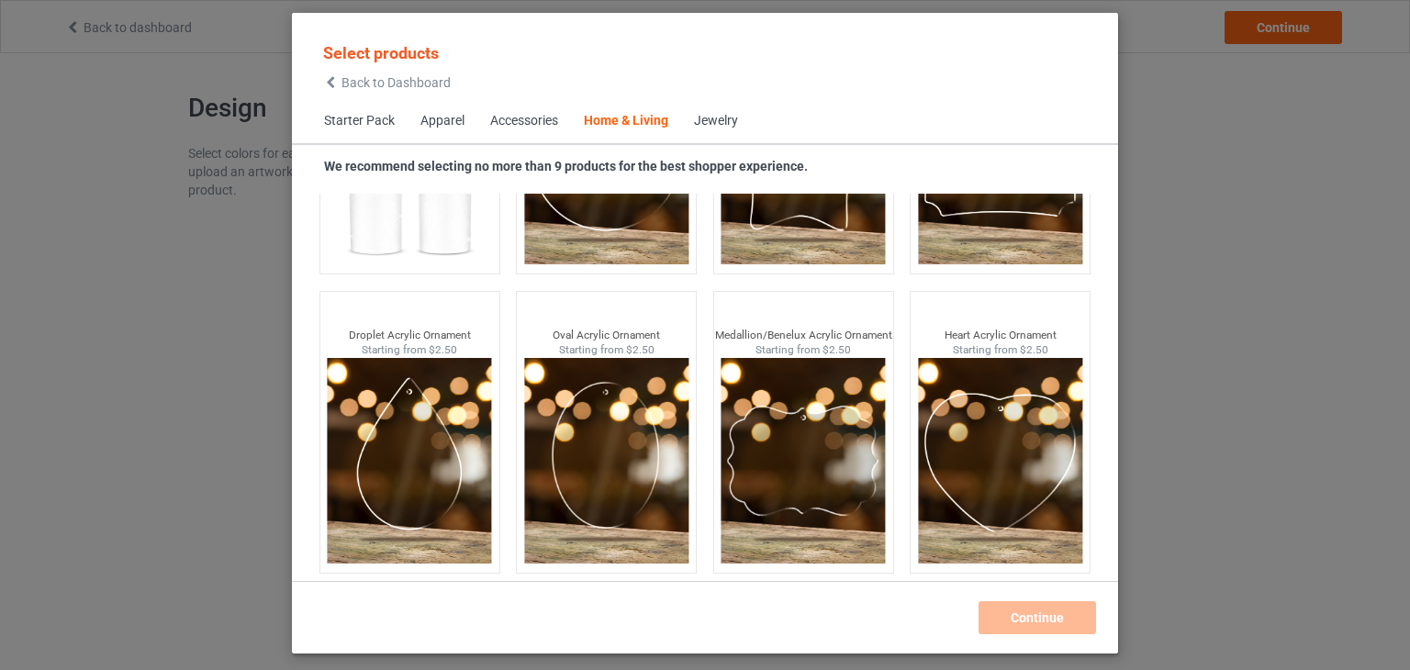
click at [211, 311] on div "Select products Back to Dashboard Starter Pack Apparel Accessories Home & Livin…" at bounding box center [705, 335] width 1410 height 670
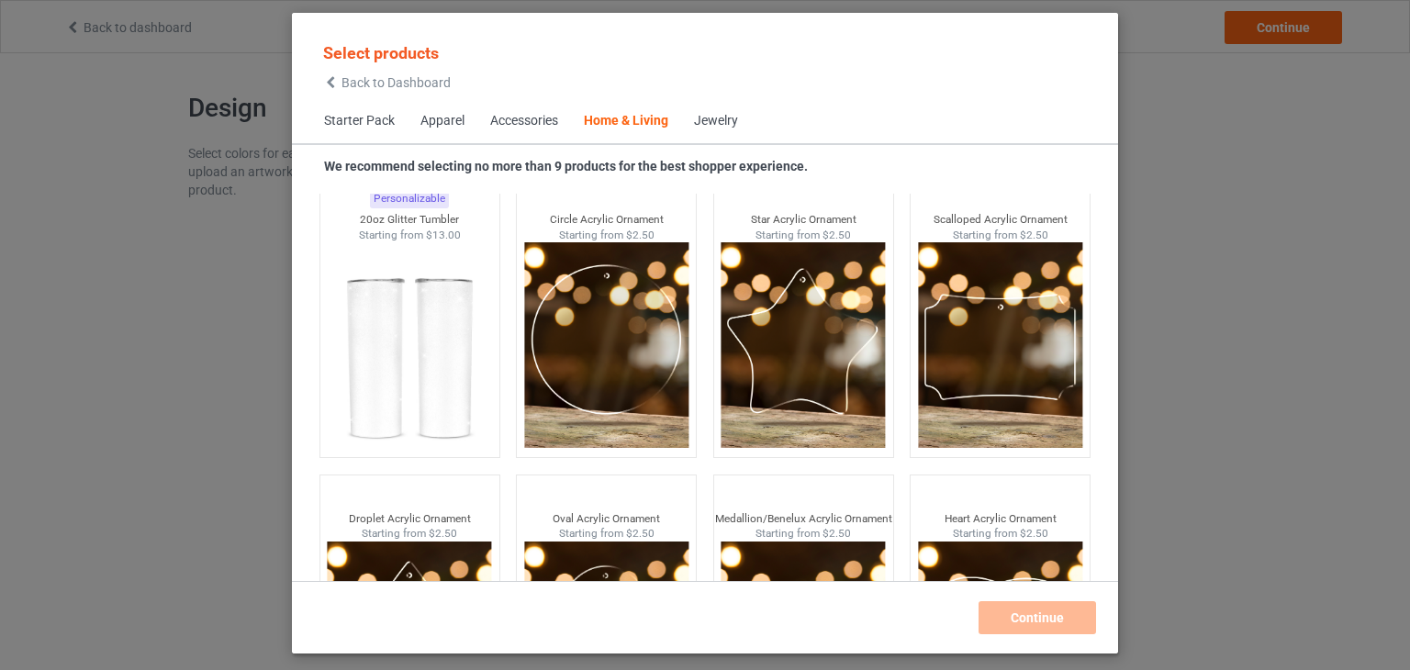
click at [1228, 340] on div "Select products Back to Dashboard Starter Pack Apparel Accessories Home & Livin…" at bounding box center [705, 335] width 1410 height 670
click at [1228, 339] on div "Select products Back to Dashboard Starter Pack Apparel Accessories Home & Livin…" at bounding box center [705, 335] width 1410 height 670
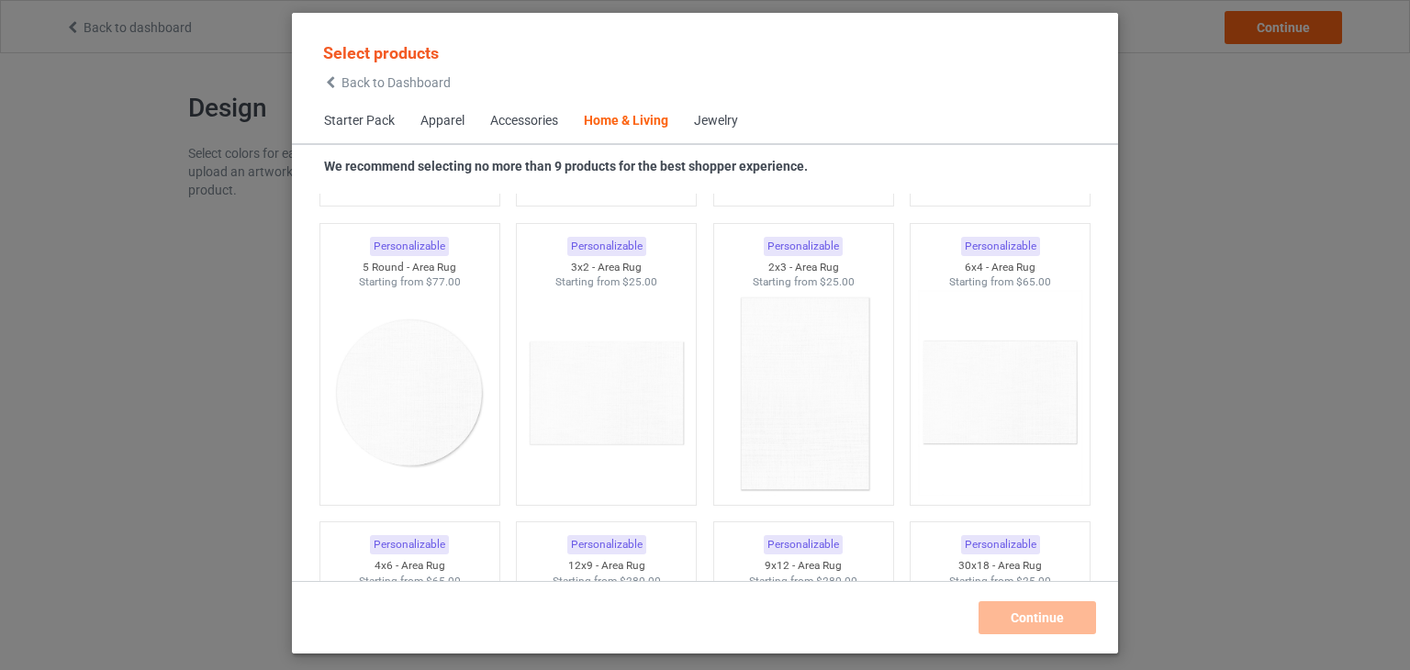
scroll to position [10272, 0]
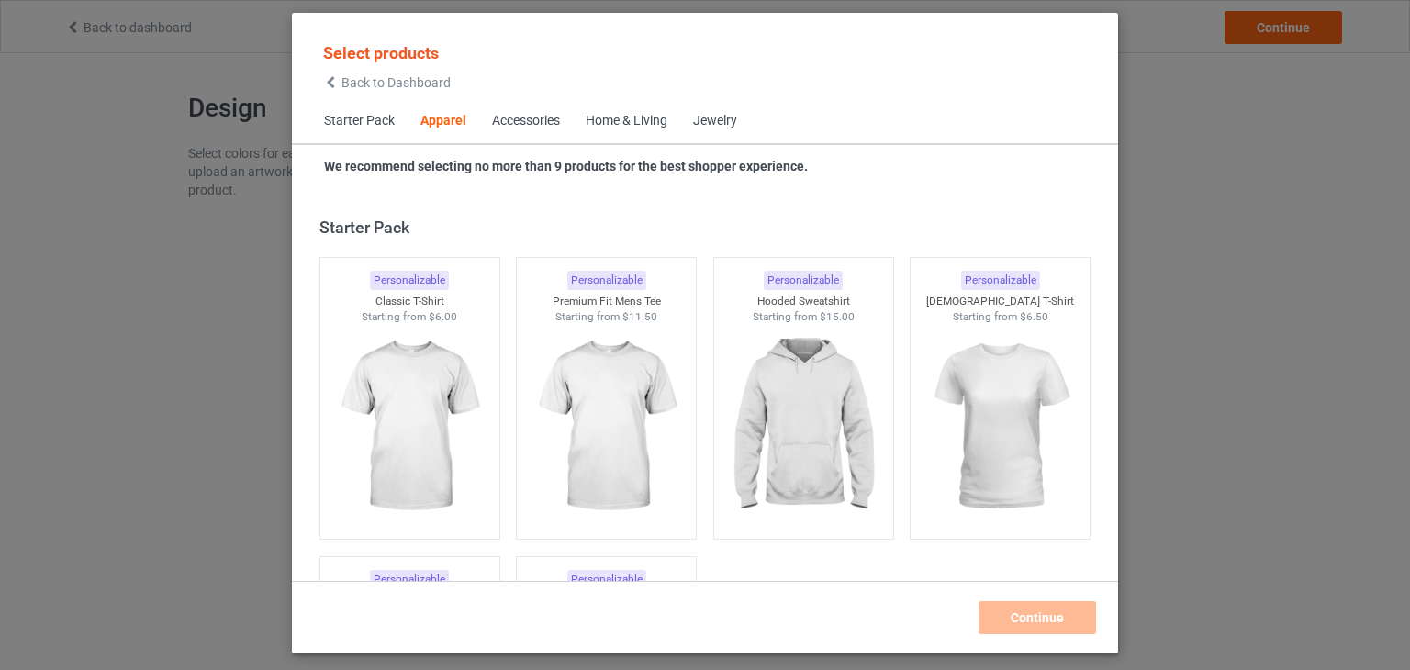
click at [335, 87] on icon at bounding box center [331, 82] width 16 height 13
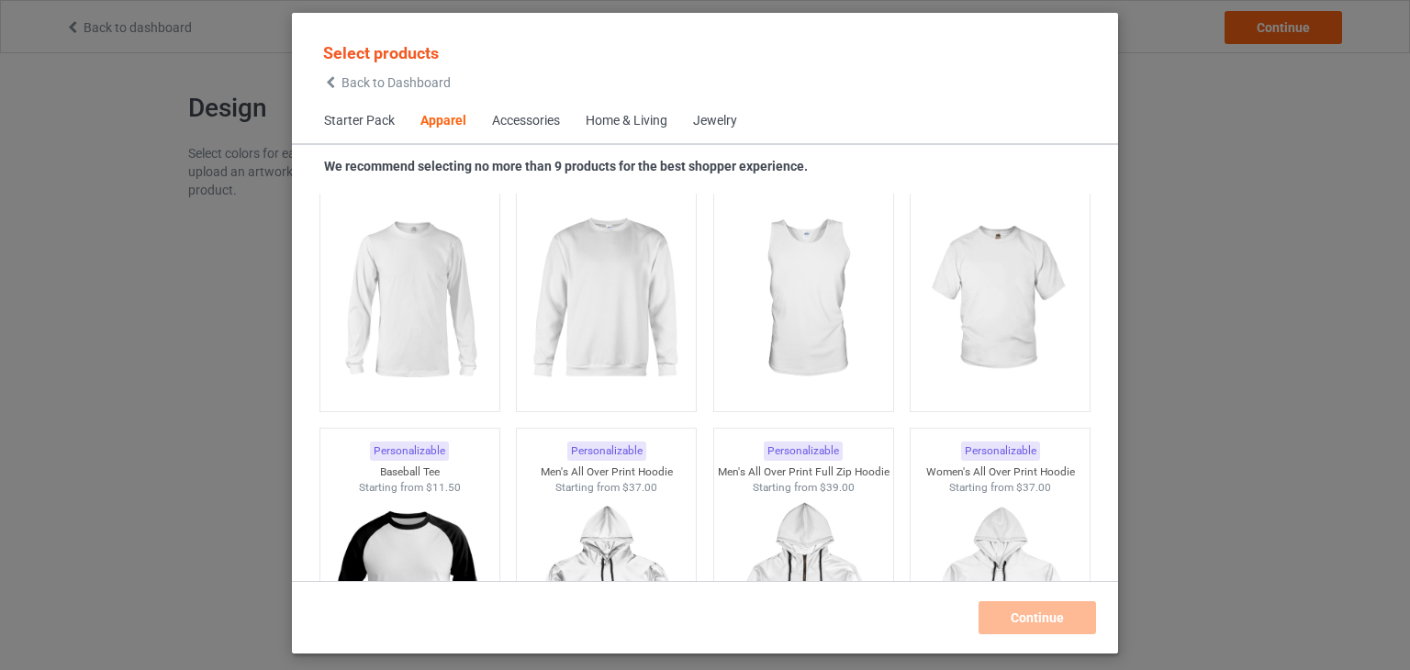
scroll to position [1400, 0]
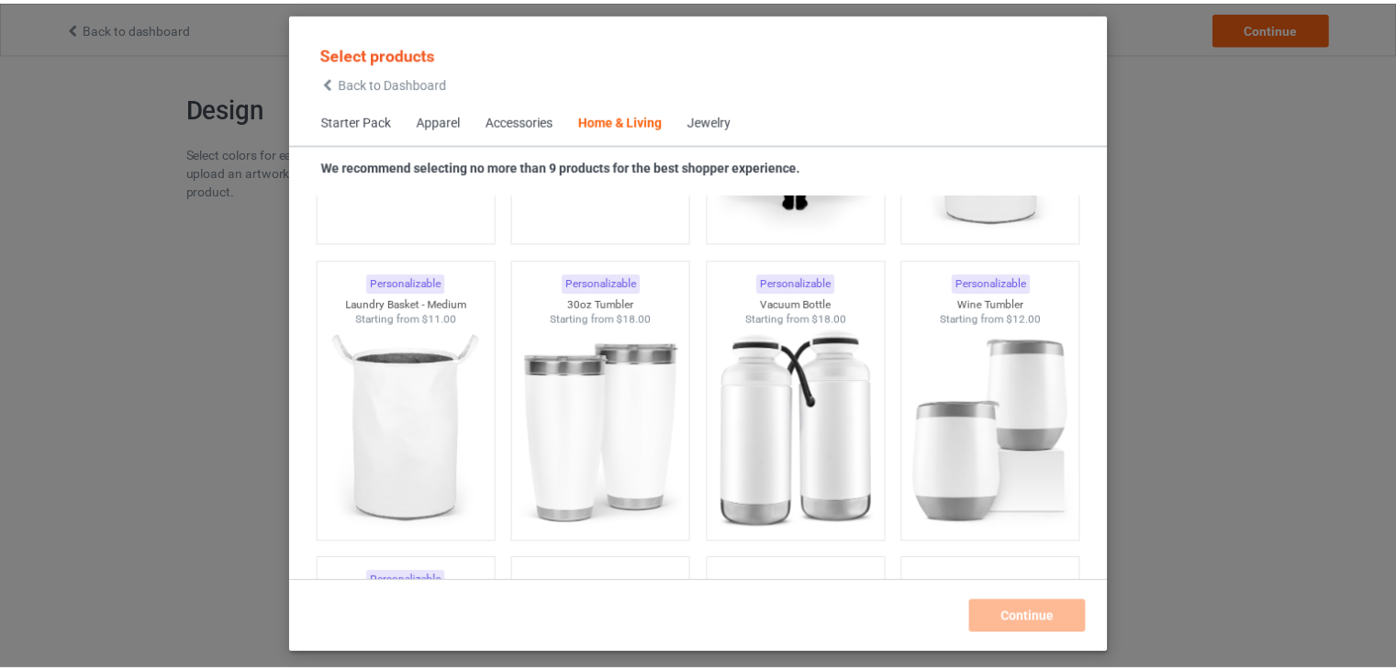
scroll to position [14494, 0]
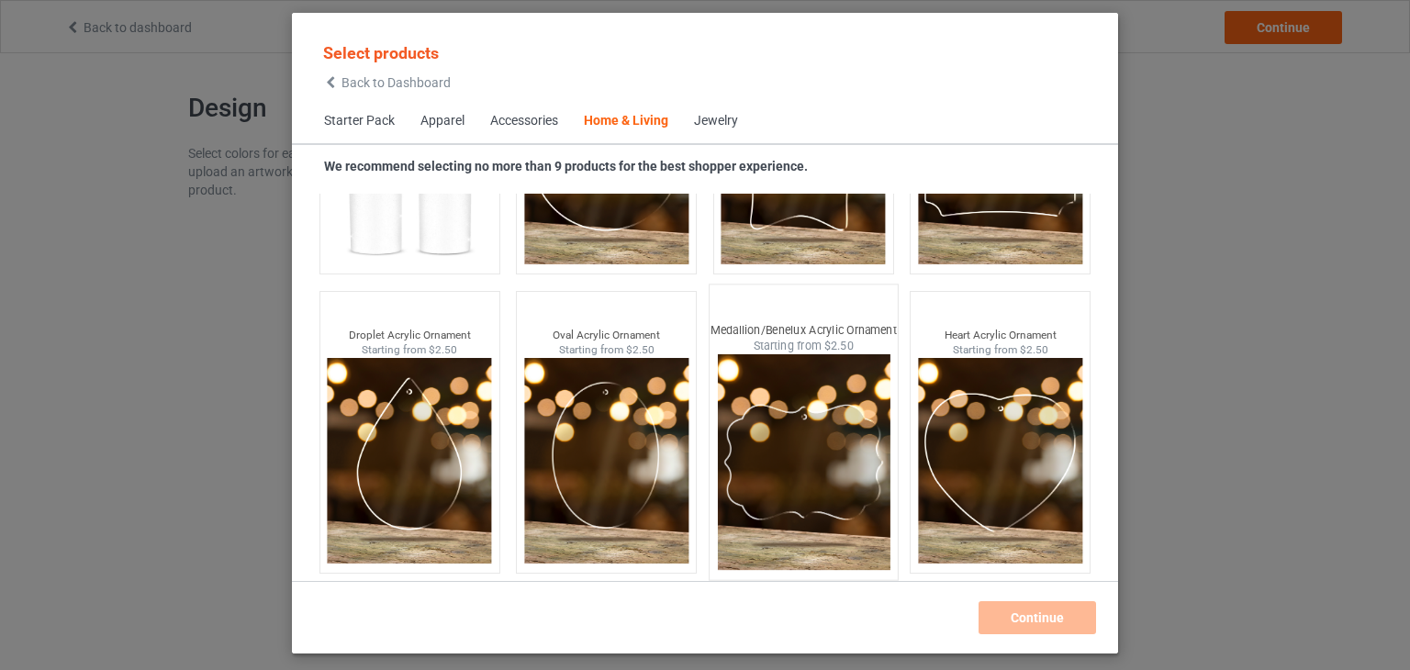
click at [853, 485] on img at bounding box center [803, 462] width 173 height 216
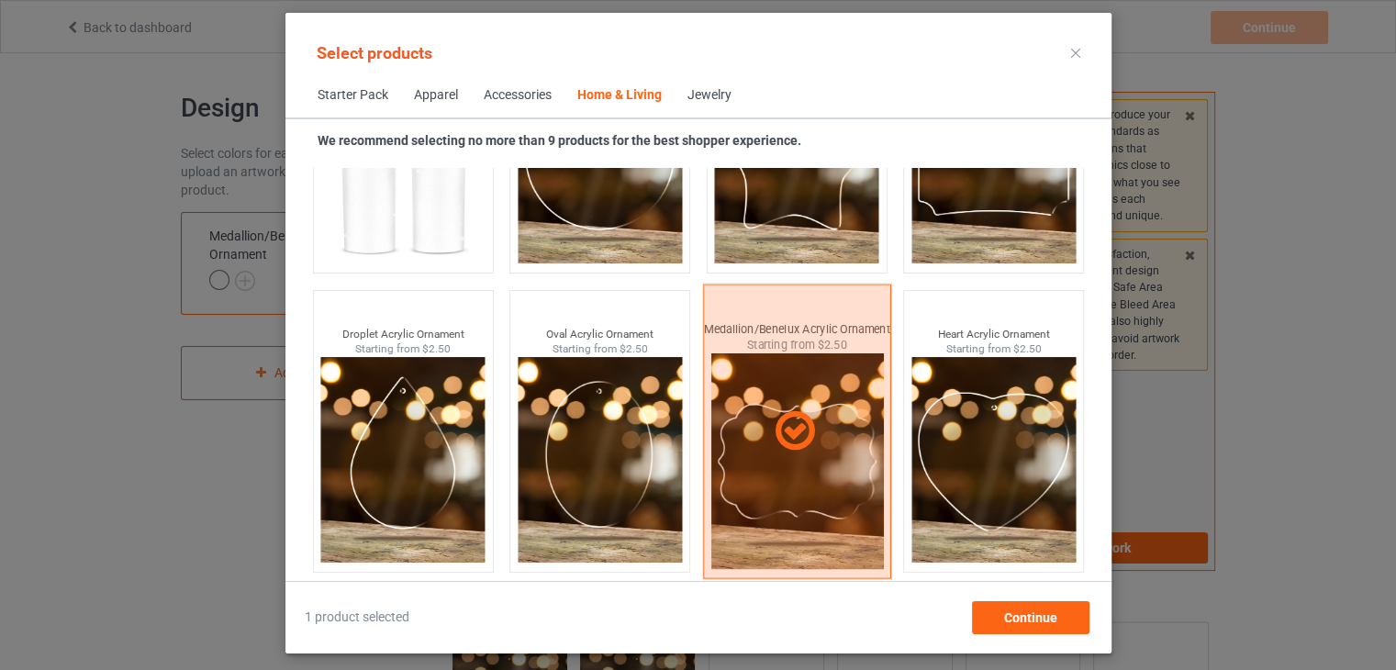
scroll to position [14468, 0]
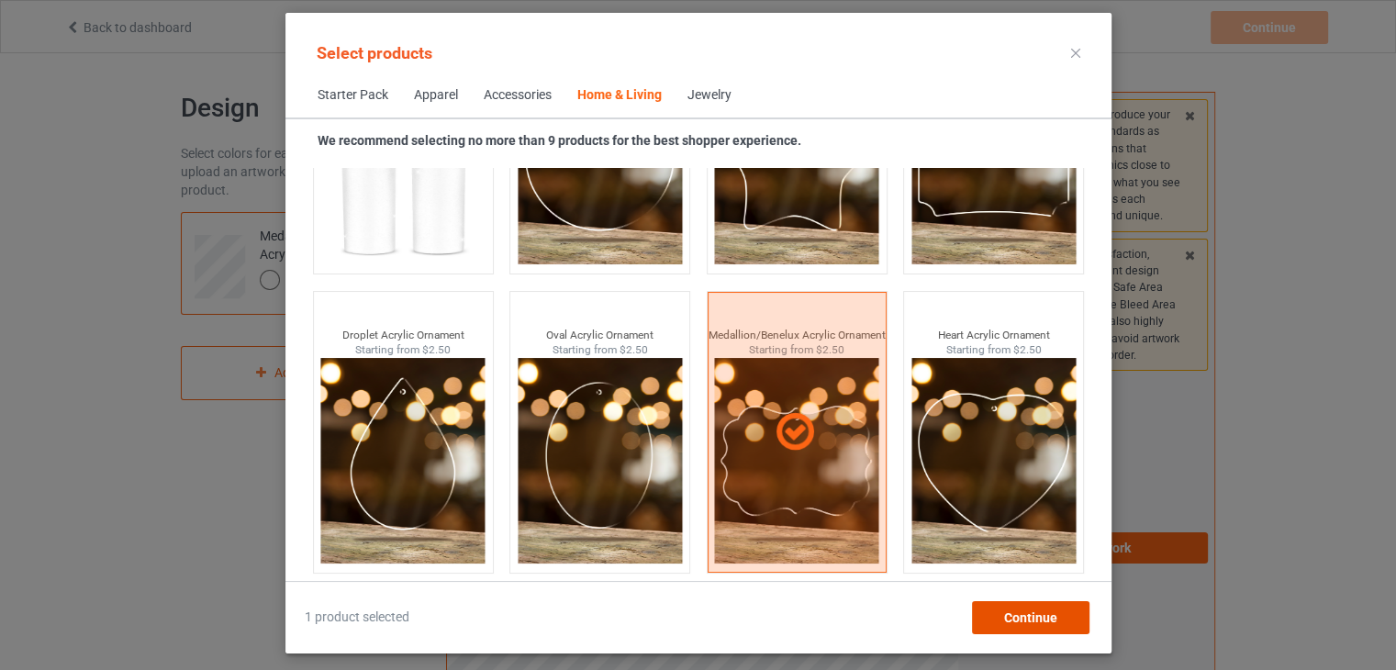
click at [1026, 610] on span "Continue" at bounding box center [1029, 617] width 53 height 15
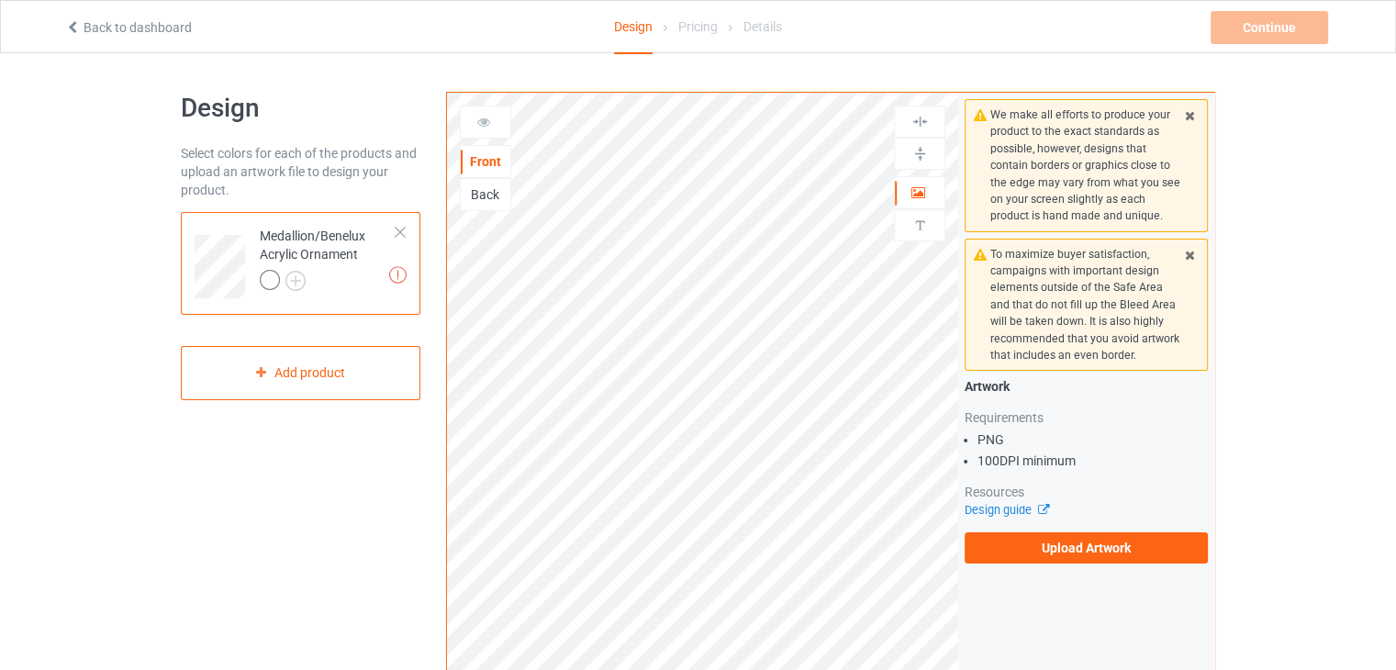
click at [483, 123] on icon at bounding box center [484, 119] width 16 height 13
click at [1056, 532] on label "Upload Artwork" at bounding box center [1086, 547] width 243 height 31
click at [0, 0] on input "Upload Artwork" at bounding box center [0, 0] width 0 height 0
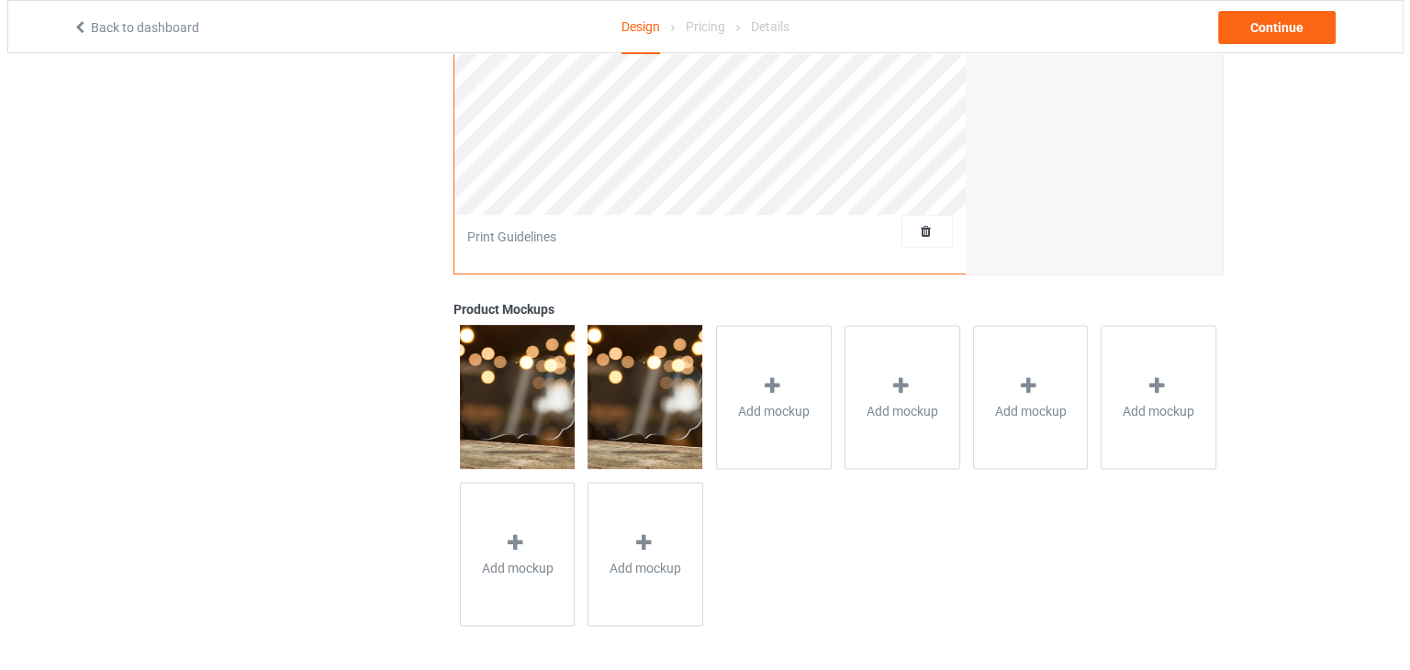
scroll to position [518, 0]
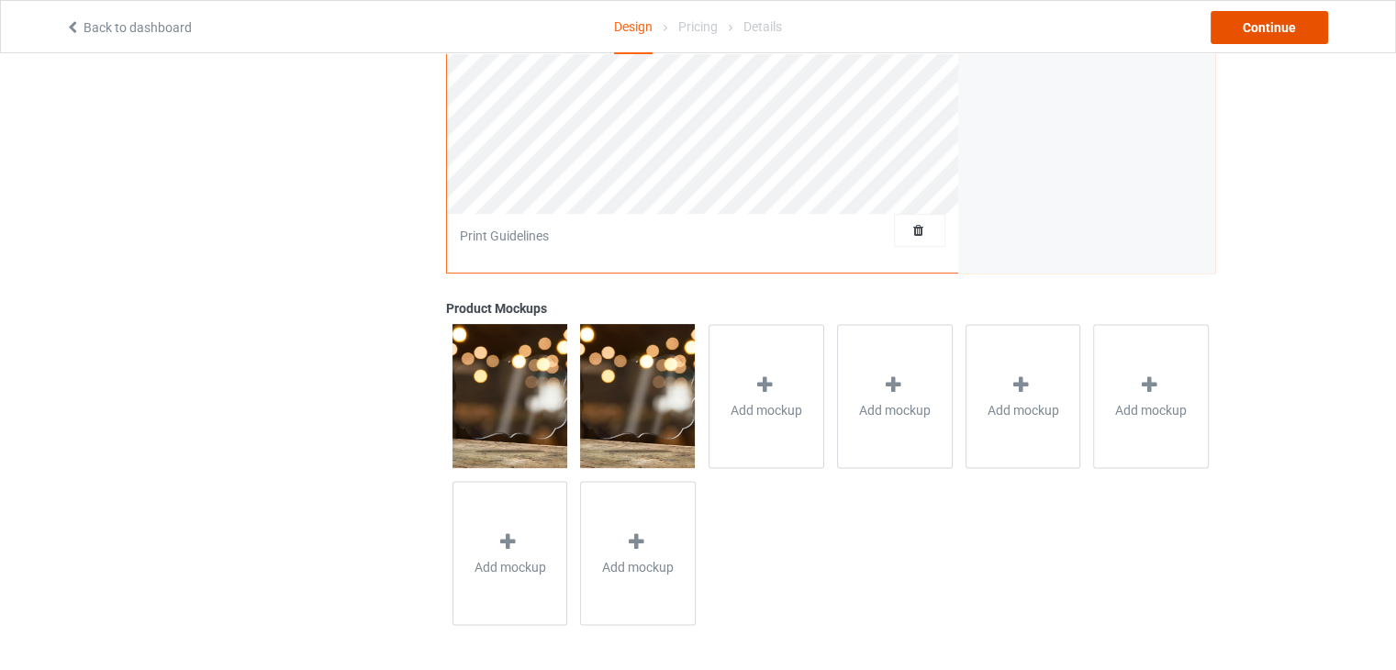
click at [1233, 33] on div "Continue" at bounding box center [1268, 27] width 117 height 33
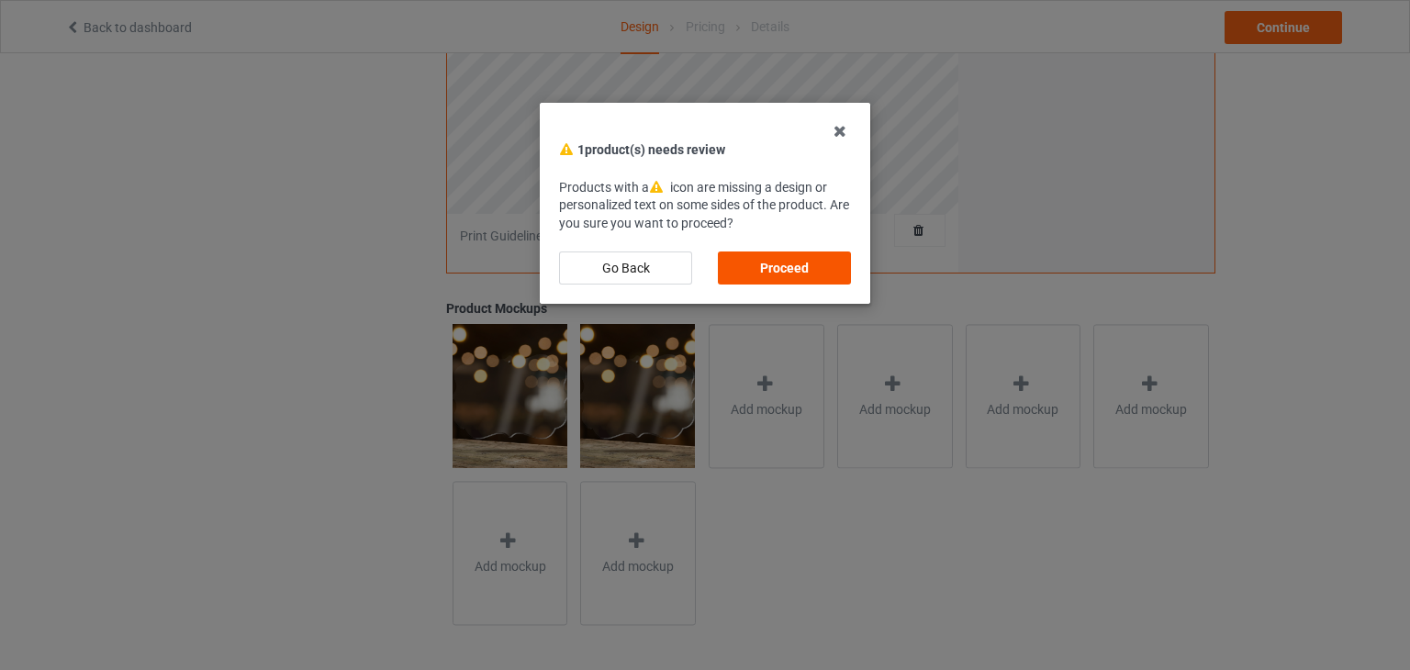
click at [814, 265] on div "Proceed" at bounding box center [784, 267] width 133 height 33
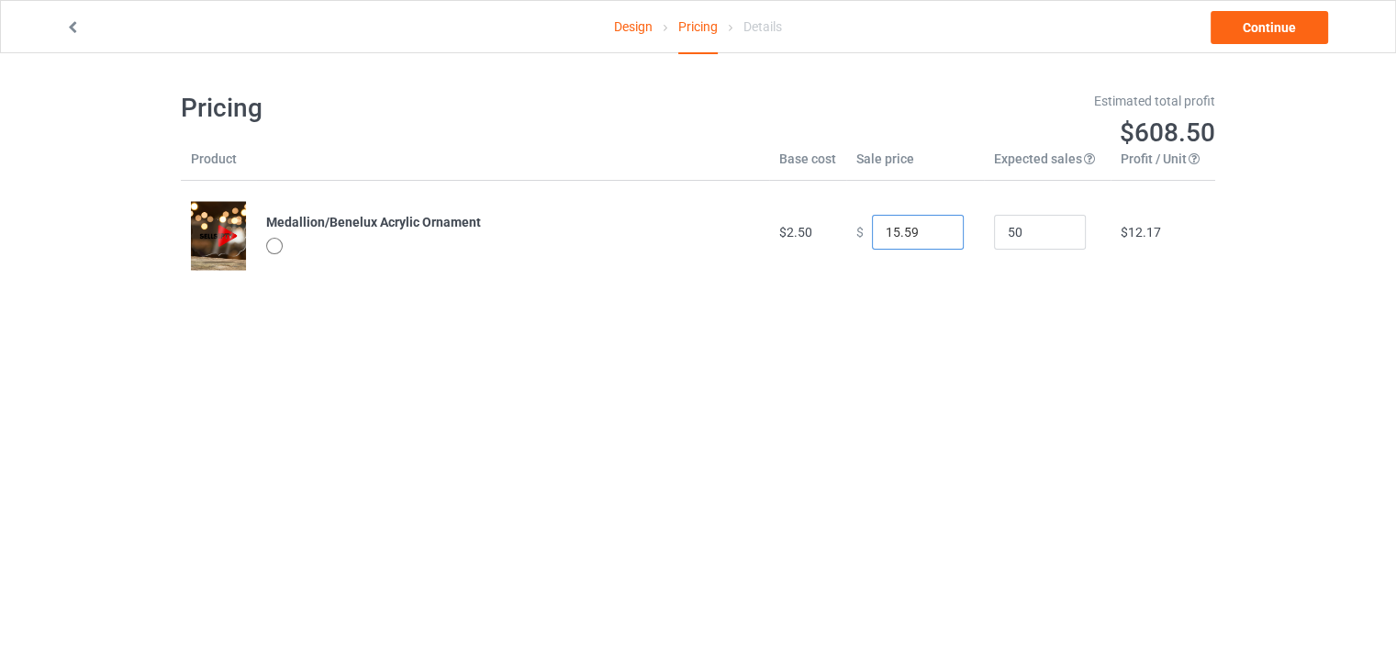
drag, startPoint x: 918, startPoint y: 240, endPoint x: 833, endPoint y: 251, distance: 85.3
click at [846, 251] on td "$ 15.59" at bounding box center [915, 232] width 138 height 103
click at [1172, 277] on td "$58.13" at bounding box center [1162, 232] width 105 height 103
drag, startPoint x: 909, startPoint y: 236, endPoint x: 853, endPoint y: 246, distance: 57.8
click at [856, 246] on div "$ 65.00" at bounding box center [914, 232] width 117 height 35
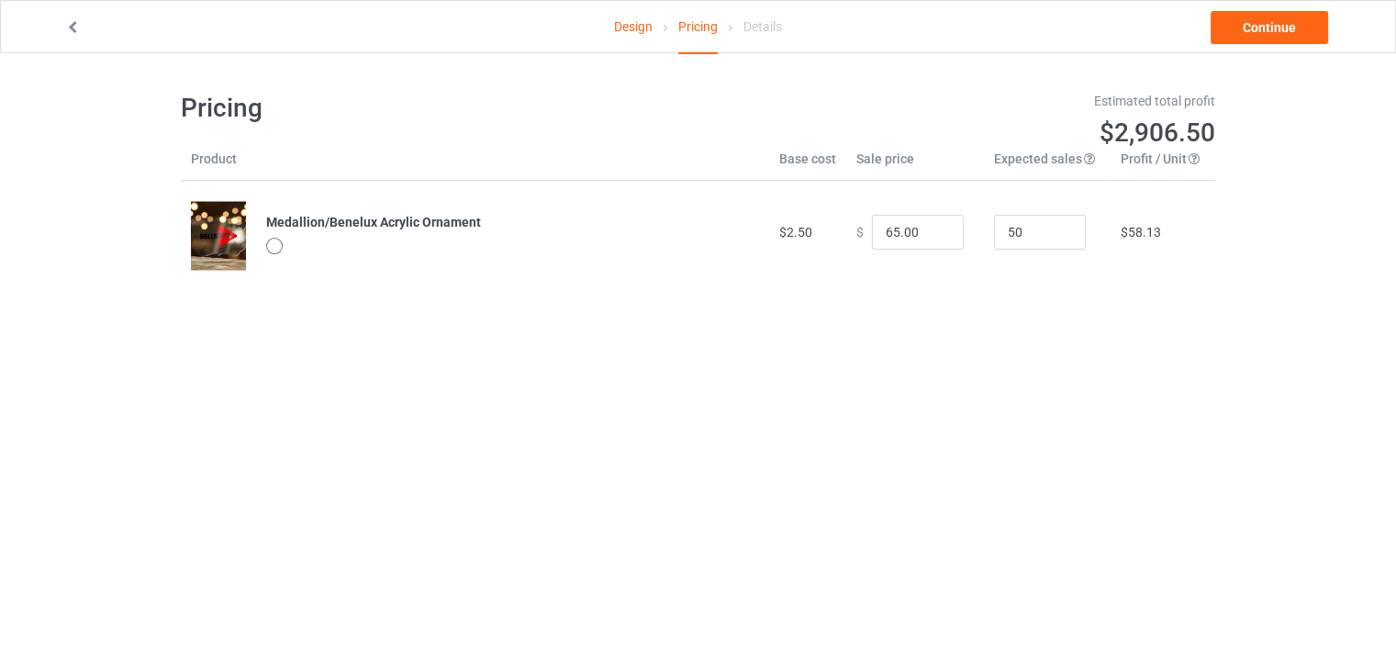
click at [833, 288] on div "Pricing Estimated total profit $2,906.50 Product Base cost Sale price Expected …" at bounding box center [698, 187] width 1034 height 269
drag, startPoint x: 909, startPoint y: 232, endPoint x: 823, endPoint y: 251, distance: 88.4
click at [823, 251] on tr "Medallion/Benelux Acrylic Ornament $2.50 $ 65.00 50 $58.13" at bounding box center [698, 232] width 1034 height 103
drag, startPoint x: 891, startPoint y: 240, endPoint x: 800, endPoint y: 250, distance: 91.4
click at [800, 250] on tr "Medallion/Benelux Acrylic Ornament $2.50 $ 15 50 $11.63" at bounding box center [698, 232] width 1034 height 103
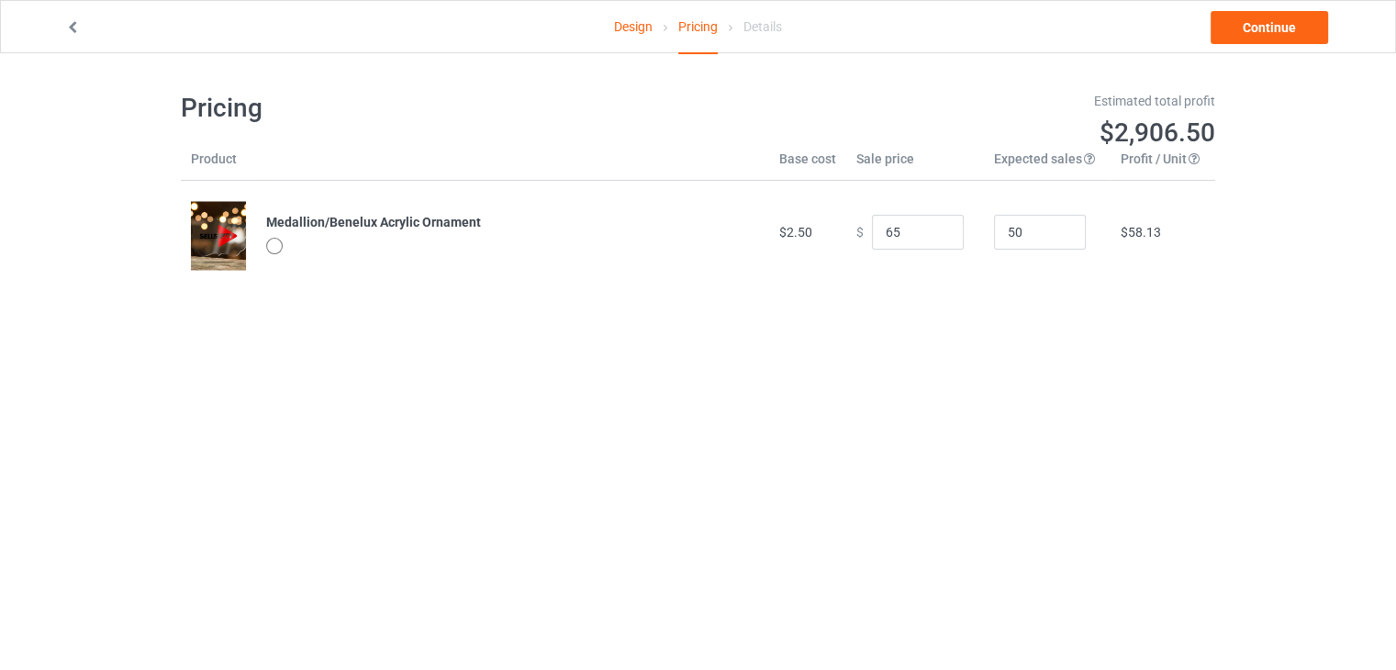
type input "65.00"
click at [916, 333] on body "Design Pricing Details Continue Pricing Estimated total profit $2,906.50 Produc…" at bounding box center [698, 388] width 1396 height 670
click at [274, 248] on div at bounding box center [274, 246] width 17 height 17
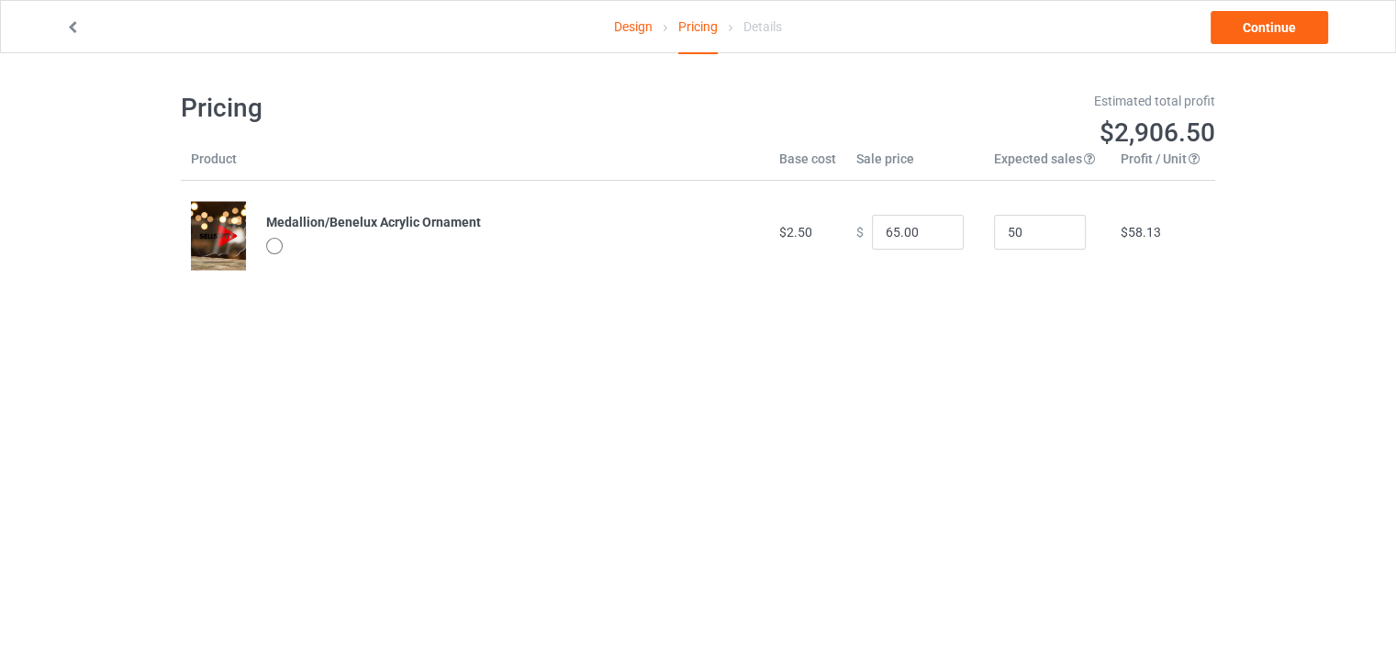
click at [319, 232] on td "Medallion/Benelux Acrylic Ornament" at bounding box center [512, 232] width 513 height 103
click at [352, 219] on b "Medallion/Benelux Acrylic Ornament" at bounding box center [373, 222] width 215 height 15
click at [1256, 39] on link "Continue" at bounding box center [1268, 27] width 117 height 33
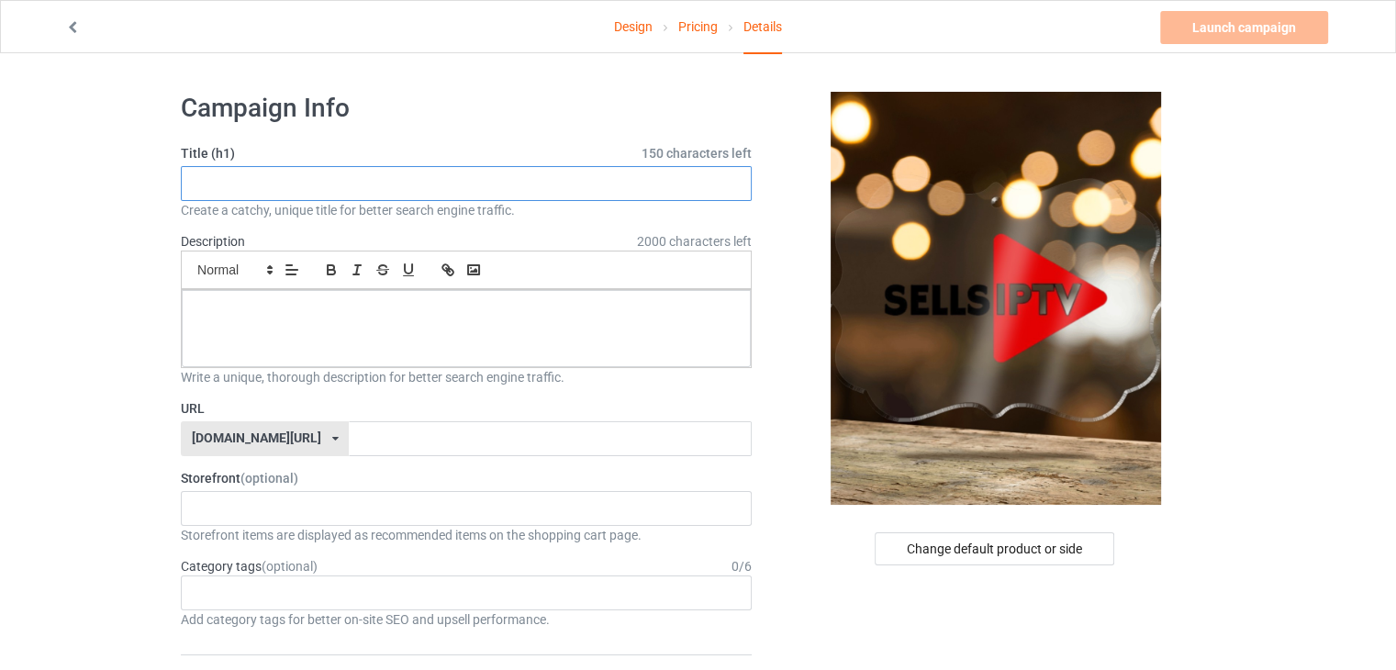
click at [301, 190] on input "text" at bounding box center [466, 183] width 571 height 35
type input "best service"
click at [271, 329] on div at bounding box center [466, 328] width 569 height 77
click at [266, 173] on input "best service" at bounding box center [466, 183] width 571 height 35
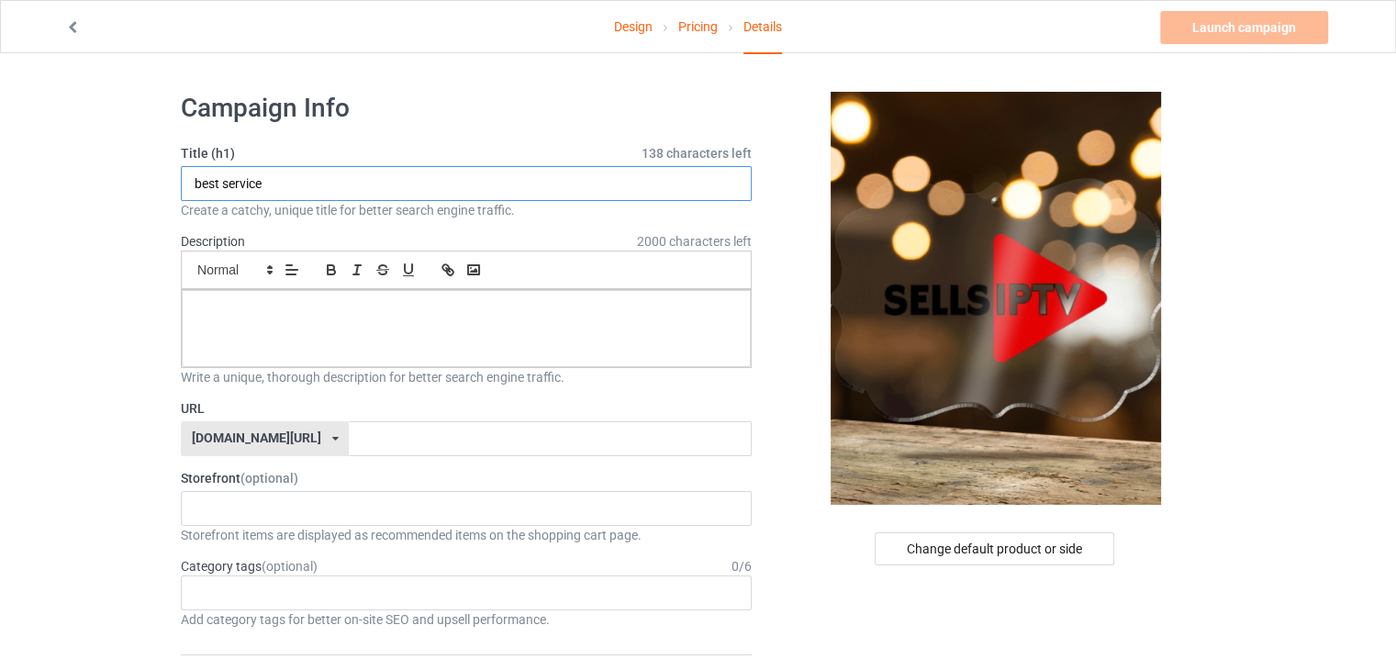
click at [266, 173] on input "best service" at bounding box center [466, 183] width 571 height 35
click at [235, 319] on div at bounding box center [466, 328] width 569 height 77
click at [349, 431] on input "text" at bounding box center [550, 438] width 402 height 35
paste input "best service"
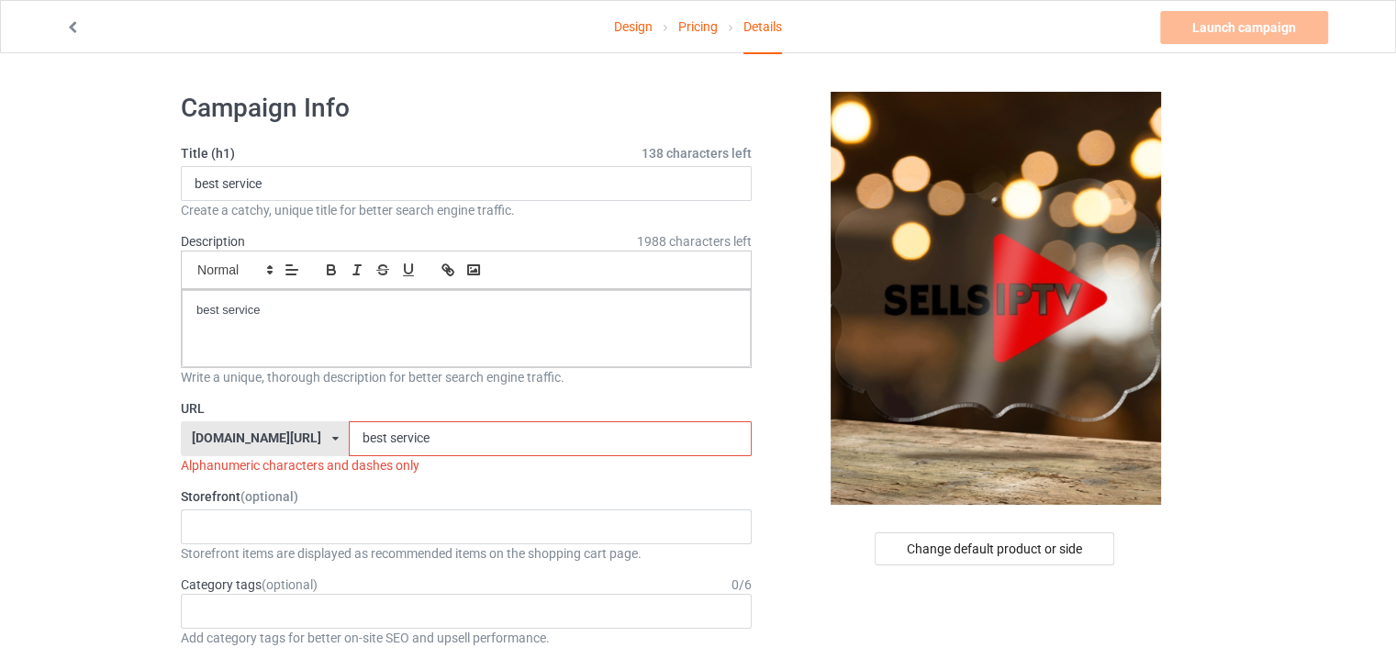
click at [349, 441] on input "best service" at bounding box center [550, 438] width 402 height 35
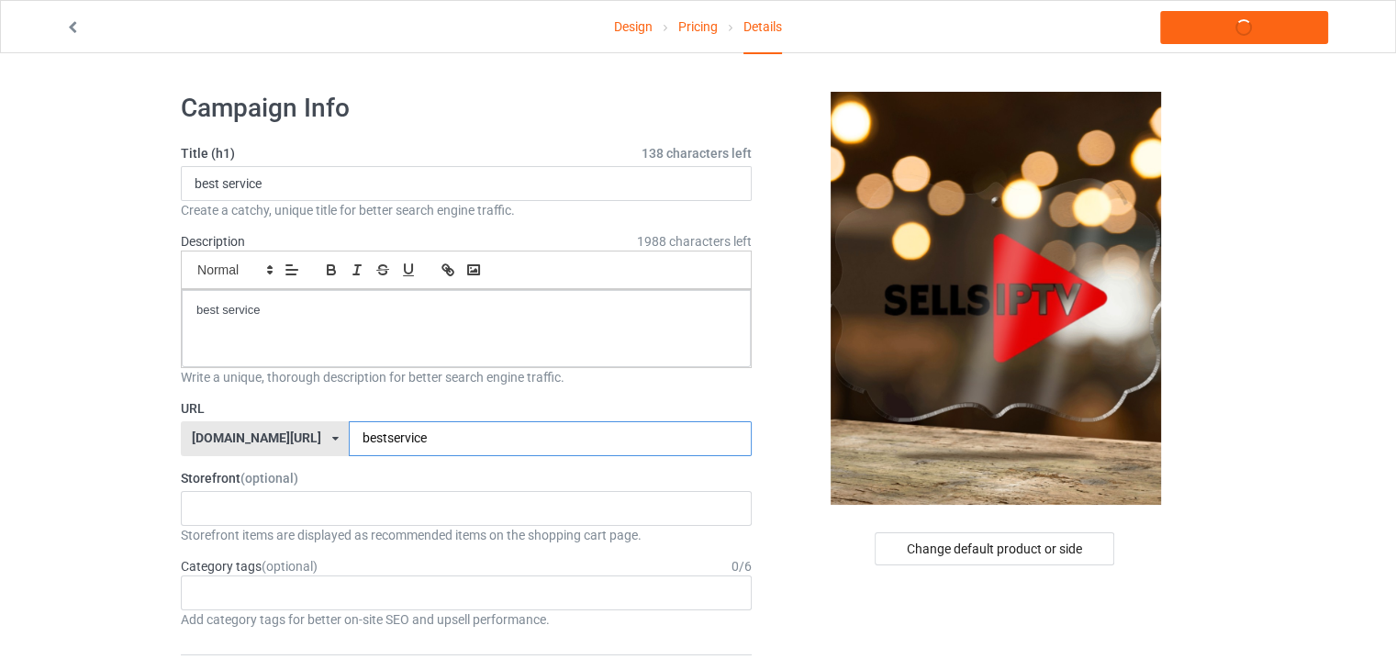
type input "bestservice"
click at [1269, 28] on link "Launch campaign" at bounding box center [1244, 27] width 168 height 33
